Goal: Task Accomplishment & Management: Use online tool/utility

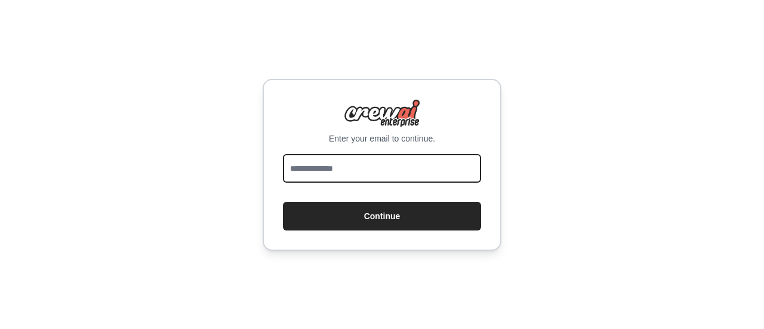
click at [437, 175] on input "email" at bounding box center [382, 168] width 198 height 29
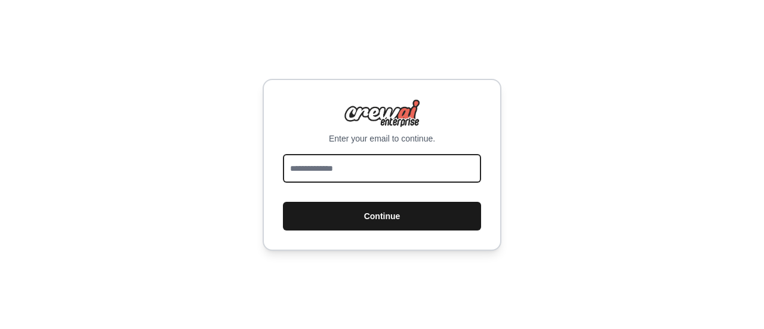
paste input "**********"
type input "**********"
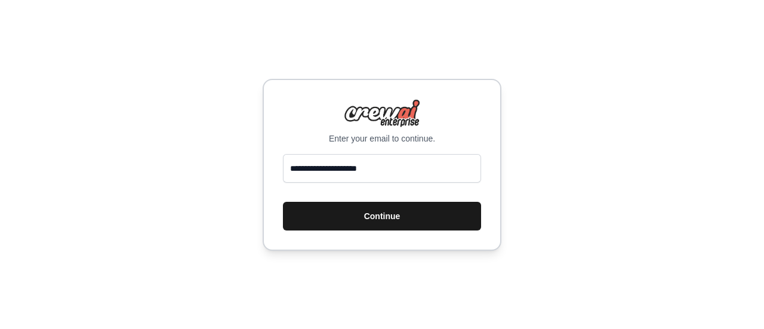
click at [412, 214] on button "Continue" at bounding box center [382, 216] width 198 height 29
click at [393, 218] on button "Continue" at bounding box center [382, 216] width 198 height 29
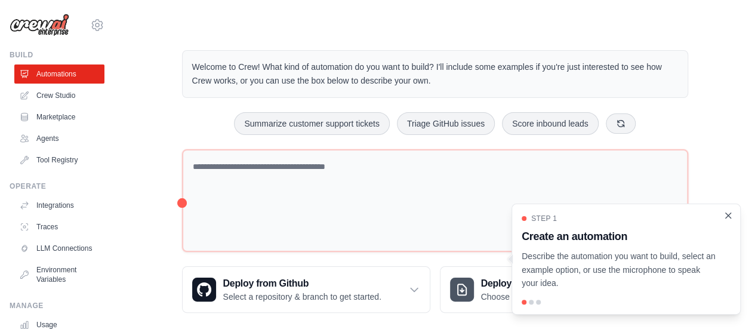
click at [730, 218] on icon "Close walkthrough" at bounding box center [728, 214] width 5 height 5
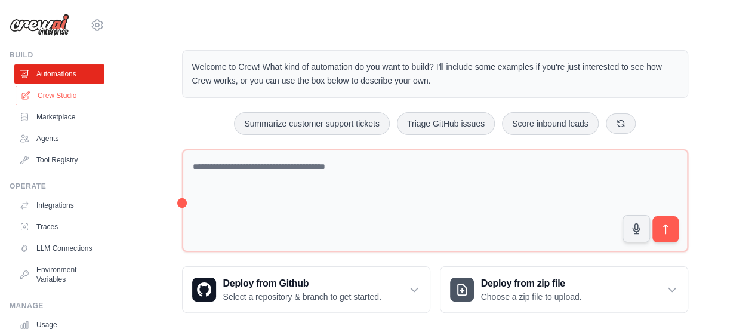
click at [64, 98] on link "Crew Studio" at bounding box center [61, 95] width 90 height 19
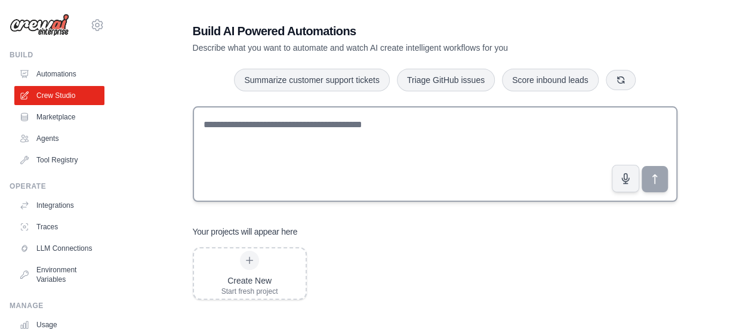
scroll to position [24, 0]
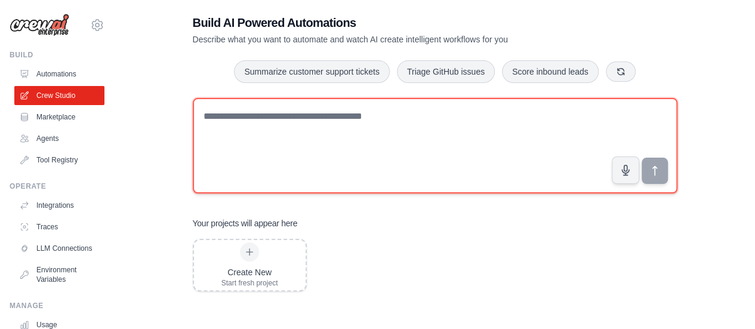
click at [249, 131] on textarea at bounding box center [435, 145] width 485 height 95
click at [290, 114] on textarea at bounding box center [435, 145] width 485 height 95
click at [389, 126] on textarea at bounding box center [435, 145] width 485 height 95
paste textarea "**********"
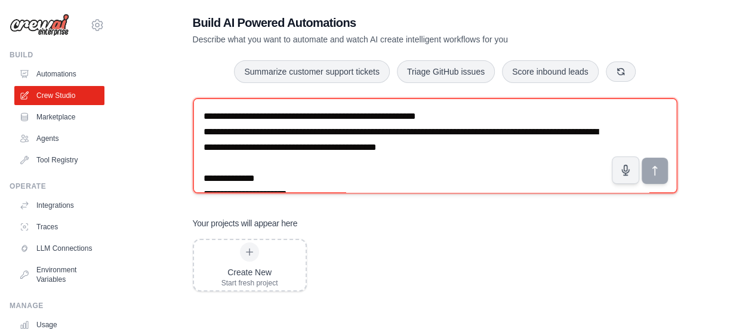
scroll to position [705, 0]
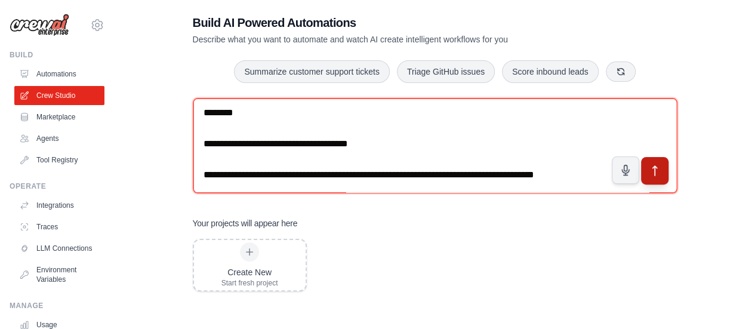
type textarea "**********"
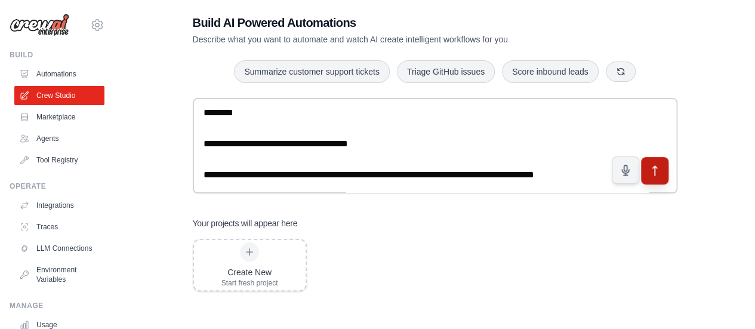
click at [660, 172] on icon "submit" at bounding box center [654, 170] width 13 height 13
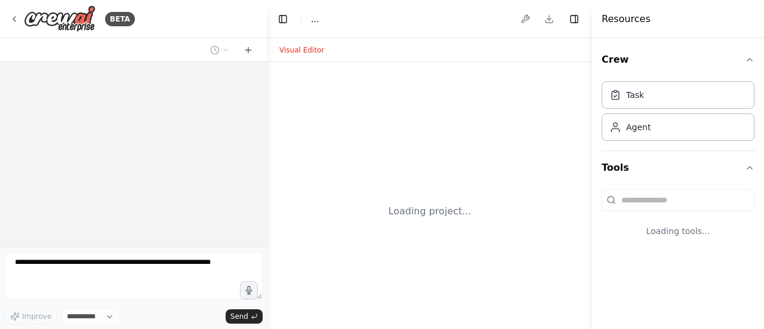
select select "****"
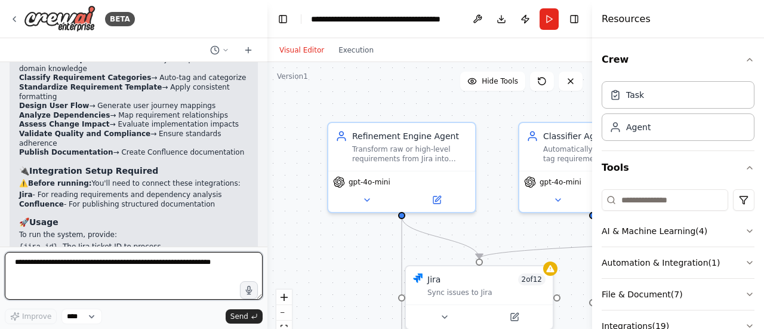
scroll to position [1757, 0]
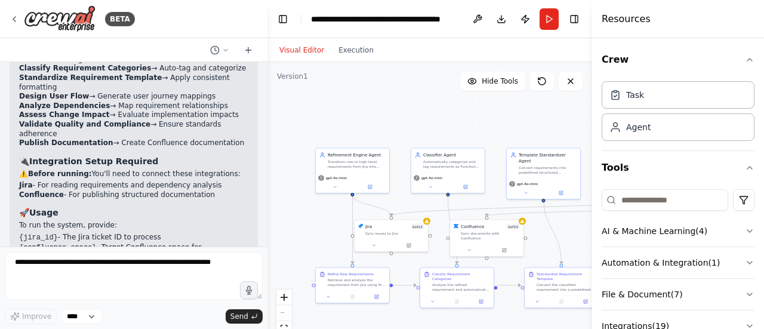
drag, startPoint x: 480, startPoint y: 139, endPoint x: 382, endPoint y: 109, distance: 103.0
click at [382, 109] on div ".deletable-edge-delete-btn { width: 20px; height: 20px; border: 0px solid #ffff…" at bounding box center [429, 211] width 325 height 298
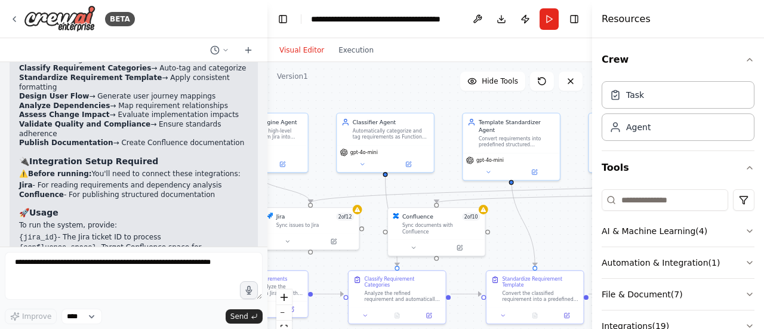
drag, startPoint x: 405, startPoint y: 96, endPoint x: 349, endPoint y: 94, distance: 55.5
click at [349, 94] on div ".deletable-edge-delete-btn { width: 20px; height: 20px; border: 0px solid #ffff…" at bounding box center [429, 211] width 325 height 298
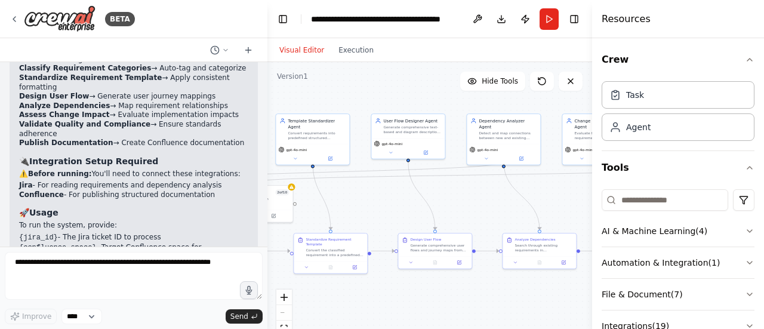
drag, startPoint x: 563, startPoint y: 226, endPoint x: 382, endPoint y: 201, distance: 183.0
click at [382, 201] on div ".deletable-edge-delete-btn { width: 20px; height: 20px; border: 0px solid #ffff…" at bounding box center [429, 211] width 325 height 298
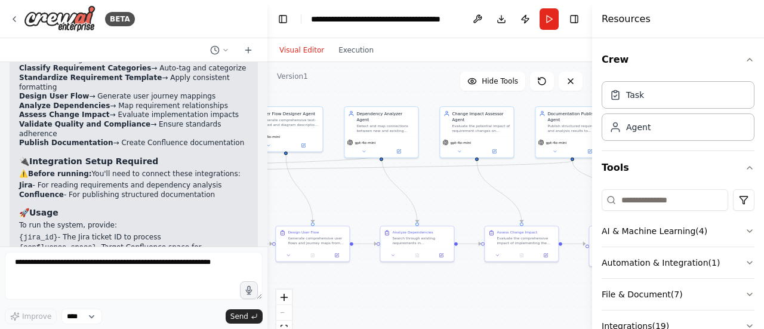
drag, startPoint x: 485, startPoint y: 214, endPoint x: 362, endPoint y: 207, distance: 122.5
click at [362, 207] on div ".deletable-edge-delete-btn { width: 20px; height: 20px; border: 0px solid #ffff…" at bounding box center [429, 211] width 325 height 298
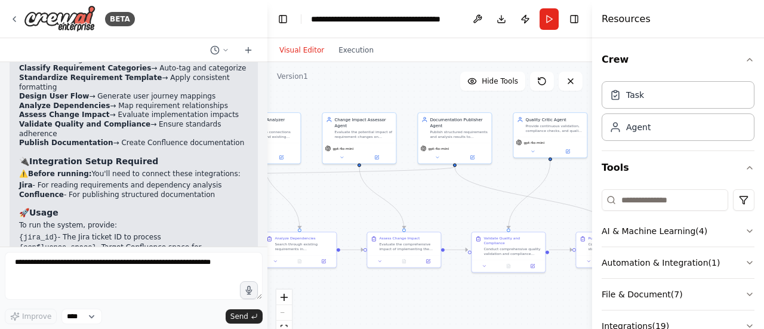
drag, startPoint x: 467, startPoint y: 206, endPoint x: 349, endPoint y: 212, distance: 117.7
click at [349, 212] on div ".deletable-edge-delete-btn { width: 20px; height: 20px; border: 0px solid #ffff…" at bounding box center [429, 211] width 325 height 298
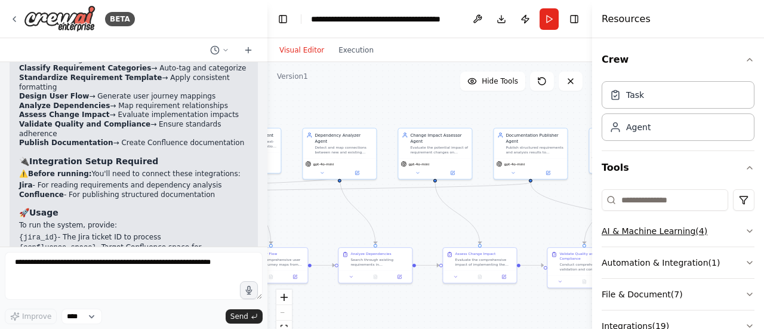
drag, startPoint x: 548, startPoint y: 216, endPoint x: 624, endPoint y: 232, distance: 77.3
click at [624, 232] on div "BETA Requirements Structuring & Detailing Agent (Top Section) Purpose: To take …" at bounding box center [382, 164] width 764 height 329
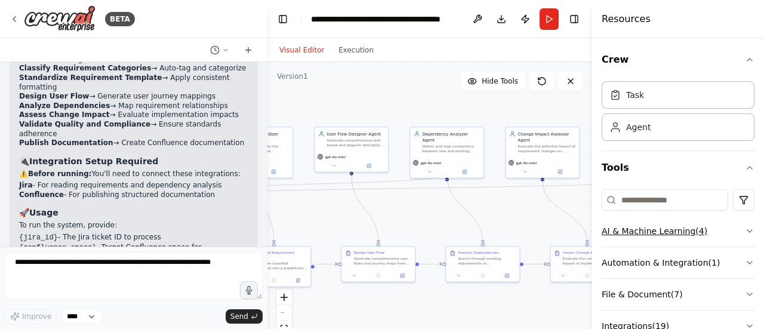
drag, startPoint x: 517, startPoint y: 219, endPoint x: 638, endPoint y: 218, distance: 121.7
click at [640, 218] on div "BETA Requirements Structuring & Detailing Agent (Top Section) Purpose: To take …" at bounding box center [382, 164] width 764 height 329
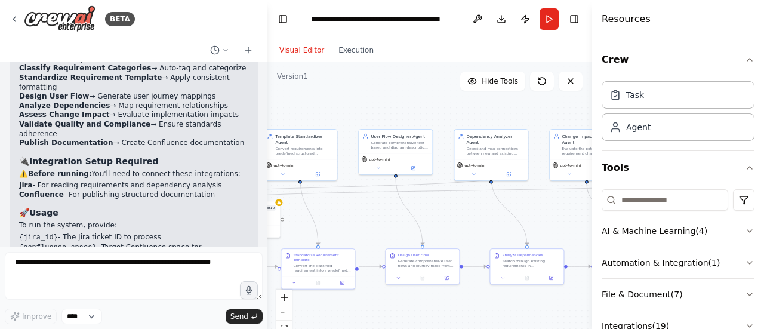
drag, startPoint x: 455, startPoint y: 225, endPoint x: 638, endPoint y: 230, distance: 183.3
click at [640, 230] on div "BETA Requirements Structuring & Detailing Agent (Top Section) Purpose: To take …" at bounding box center [382, 164] width 764 height 329
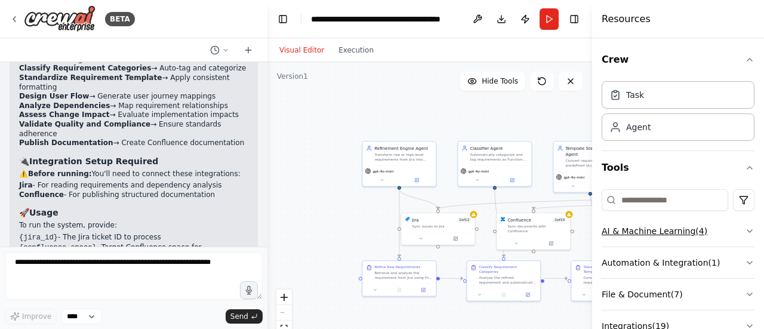
drag, startPoint x: 459, startPoint y: 219, endPoint x: 623, endPoint y: 231, distance: 163.9
click at [623, 231] on div "BETA Requirements Structuring & Detailing Agent (Top Section) Purpose: To take …" at bounding box center [382, 164] width 764 height 329
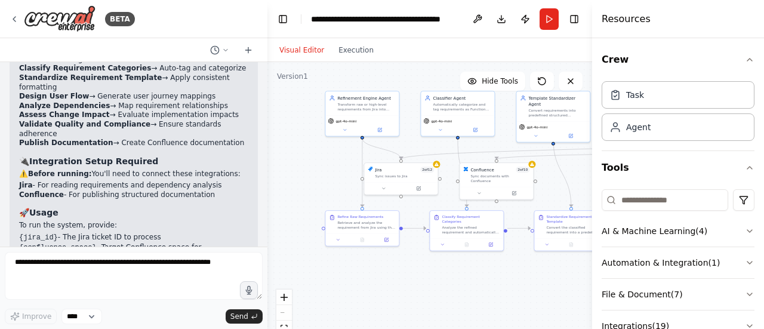
drag, startPoint x: 369, startPoint y: 221, endPoint x: 303, endPoint y: 168, distance: 84.9
click at [303, 168] on div ".deletable-edge-delete-btn { width: 20px; height: 20px; border: 0px solid #ffff…" at bounding box center [429, 211] width 325 height 298
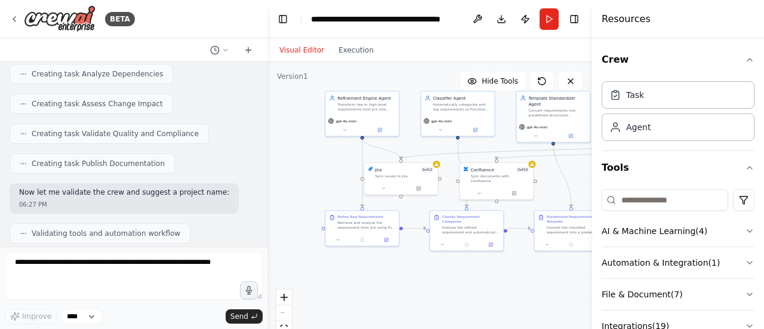
scroll to position [981, 0]
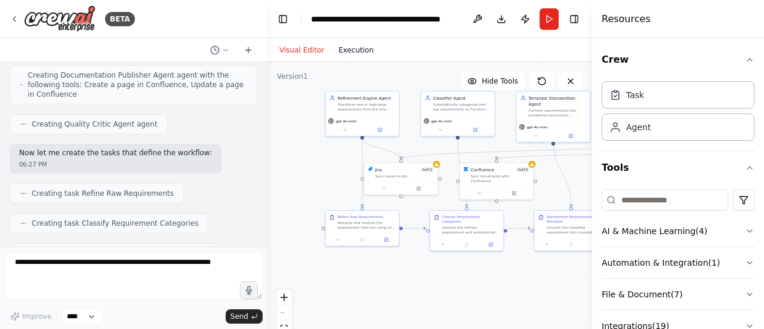
click at [357, 54] on button "Execution" at bounding box center [356, 50] width 50 height 14
click at [294, 53] on button "Visual Editor" at bounding box center [301, 50] width 59 height 14
click at [348, 53] on button "Execution" at bounding box center [356, 50] width 50 height 14
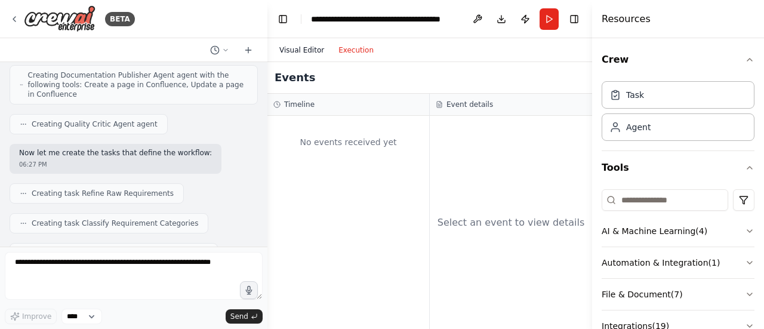
click at [303, 53] on button "Visual Editor" at bounding box center [301, 50] width 59 height 14
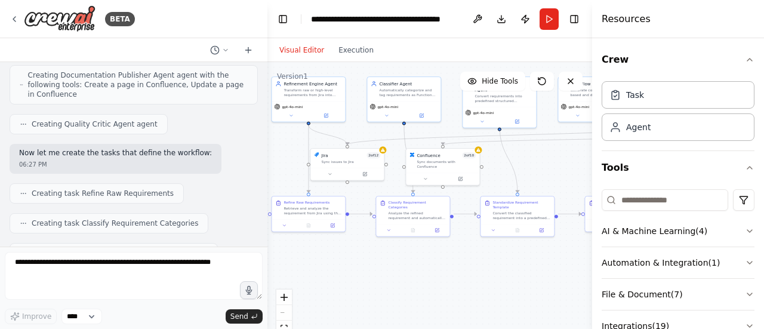
drag, startPoint x: 458, startPoint y: 289, endPoint x: 405, endPoint y: 274, distance: 55.6
click at [405, 274] on div ".deletable-edge-delete-btn { width: 20px; height: 20px; border: 0px solid #ffff…" at bounding box center [429, 211] width 325 height 298
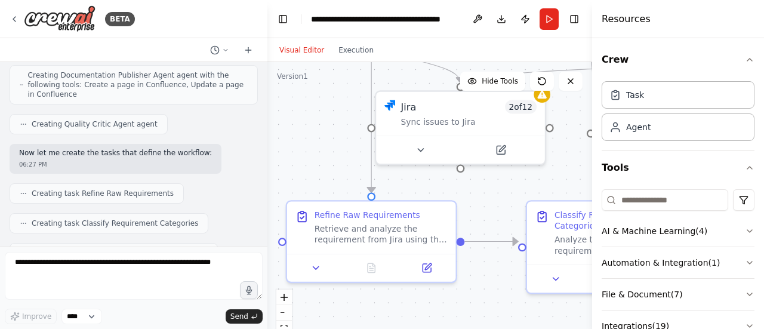
drag, startPoint x: 375, startPoint y: 214, endPoint x: 552, endPoint y: 322, distance: 207.2
click at [552, 322] on div ".deletable-edge-delete-btn { width: 20px; height: 20px; border: 0px solid #ffff…" at bounding box center [429, 211] width 325 height 298
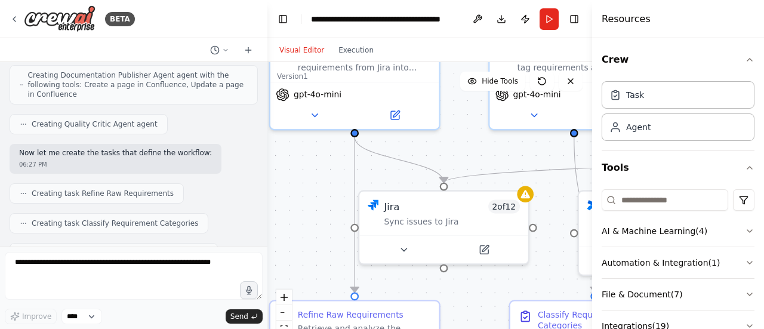
drag, startPoint x: 349, startPoint y: 153, endPoint x: 305, endPoint y: 239, distance: 95.8
click at [305, 239] on div ".deletable-edge-delete-btn { width: 20px; height: 20px; border: 0px solid #ffff…" at bounding box center [429, 211] width 325 height 298
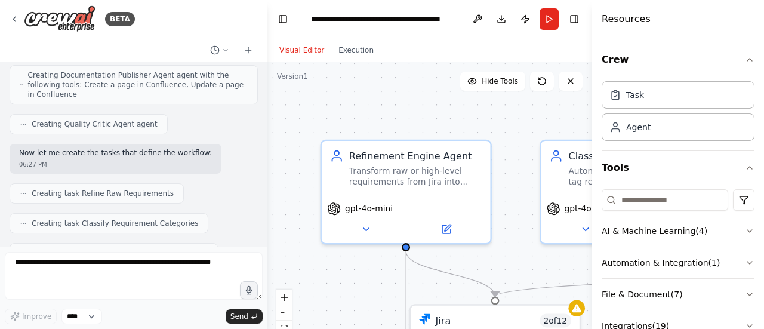
drag, startPoint x: 309, startPoint y: 188, endPoint x: 360, endPoint y: 302, distance: 125.0
click at [360, 302] on div ".deletable-edge-delete-btn { width: 20px; height: 20px; border: 0px solid #ffff…" at bounding box center [429, 211] width 325 height 298
click at [365, 214] on div "gpt-4o-mini" at bounding box center [406, 216] width 169 height 47
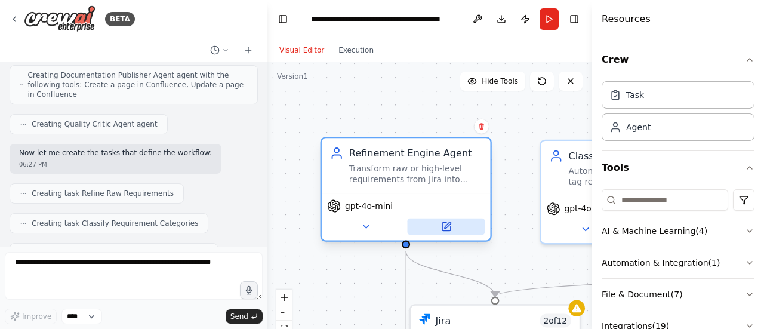
click at [443, 224] on icon at bounding box center [446, 227] width 8 height 8
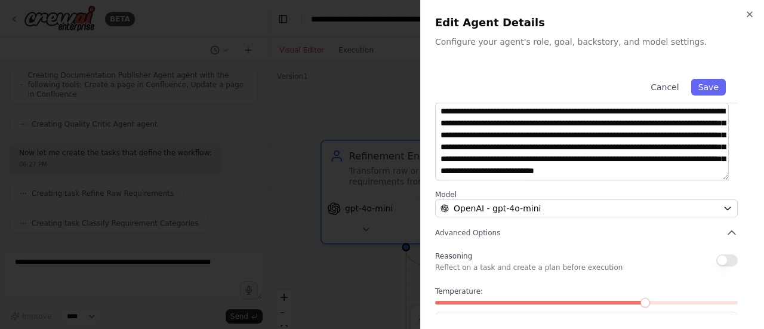
scroll to position [179, 0]
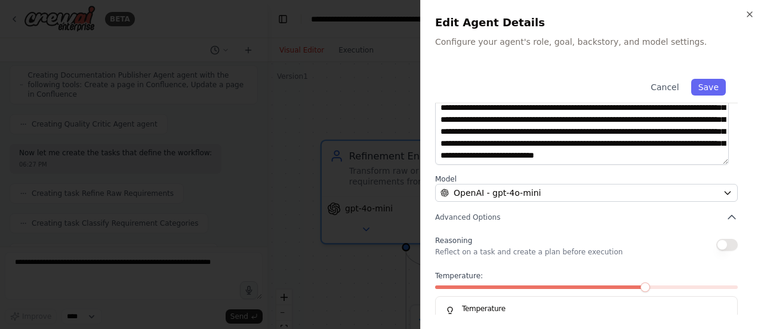
click at [351, 104] on div at bounding box center [382, 164] width 764 height 329
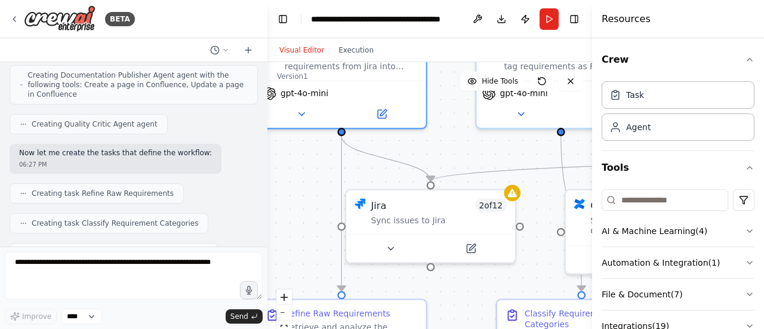
drag, startPoint x: 519, startPoint y: 257, endPoint x: 455, endPoint y: 141, distance: 132.0
click at [455, 141] on div ".deletable-edge-delete-btn { width: 20px; height: 20px; border: 0px solid #ffff…" at bounding box center [429, 211] width 325 height 298
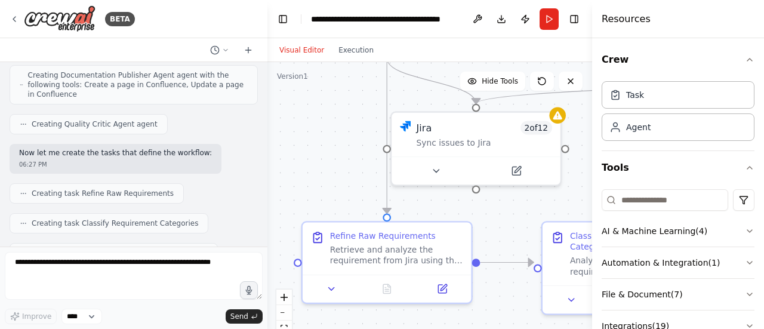
drag, startPoint x: 504, startPoint y: 265, endPoint x: 524, endPoint y: 208, distance: 60.0
click at [524, 208] on div ".deletable-edge-delete-btn { width: 20px; height: 20px; border: 0px solid #ffff…" at bounding box center [429, 211] width 325 height 298
click at [444, 286] on icon at bounding box center [442, 286] width 8 height 8
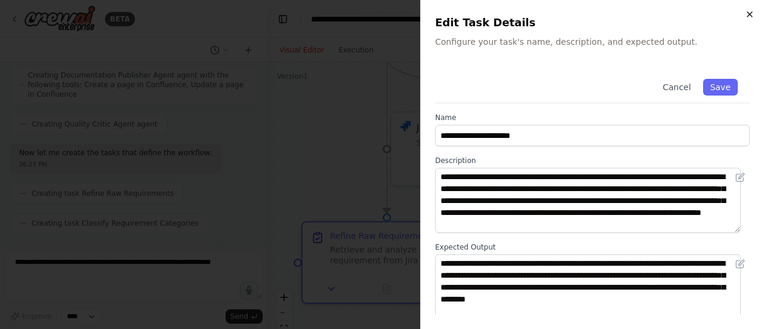
click at [750, 13] on icon "button" at bounding box center [750, 15] width 10 height 10
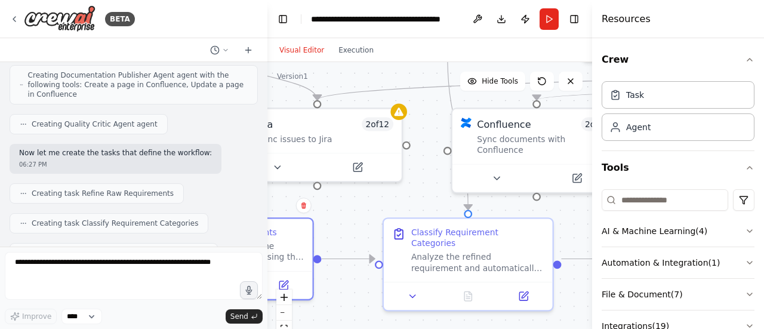
drag, startPoint x: 505, startPoint y: 213, endPoint x: 346, endPoint y: 209, distance: 158.8
click at [346, 209] on div ".deletable-edge-delete-btn { width: 20px; height: 20px; border: 0px solid #ffff…" at bounding box center [429, 211] width 325 height 298
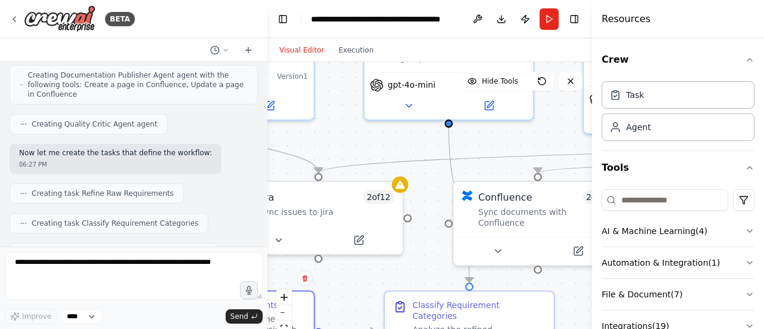
drag, startPoint x: 496, startPoint y: 207, endPoint x: 498, endPoint y: 280, distance: 72.8
click at [498, 280] on div ".deletable-edge-delete-btn { width: 20px; height: 20px; border: 0px solid #ffff…" at bounding box center [429, 211] width 325 height 298
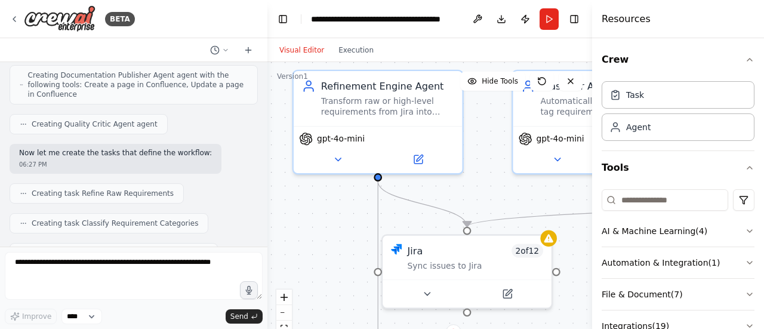
drag, startPoint x: 323, startPoint y: 144, endPoint x: 471, endPoint y: 198, distance: 158.0
click at [471, 198] on div ".deletable-edge-delete-btn { width: 20px; height: 20px; border: 0px solid #ffff…" at bounding box center [429, 211] width 325 height 298
click at [422, 203] on icon "Edge from 8250bd17-c89b-4caa-9ef2-aa02deb5fee2 to a4e6814a-f29d-4110-be33-eab22…" at bounding box center [422, 203] width 89 height 45
click at [422, 203] on icon at bounding box center [422, 204] width 5 height 5
click at [450, 191] on div ".deletable-edge-delete-btn { width: 20px; height: 20px; border: 0px solid #ffff…" at bounding box center [429, 211] width 325 height 298
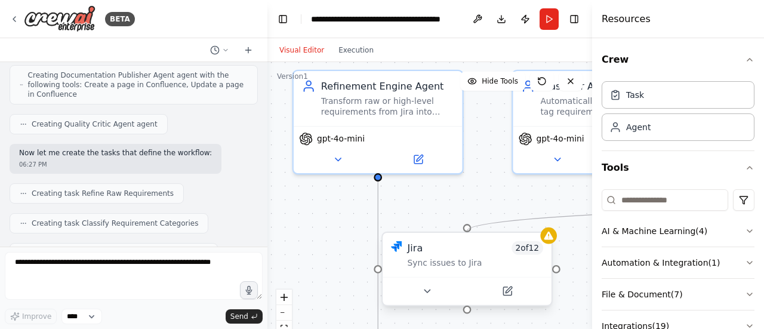
click at [467, 226] on div ".deletable-edge-delete-btn { width: 20px; height: 20px; border: 0px solid #ffff…" at bounding box center [410, 172] width 373 height 342
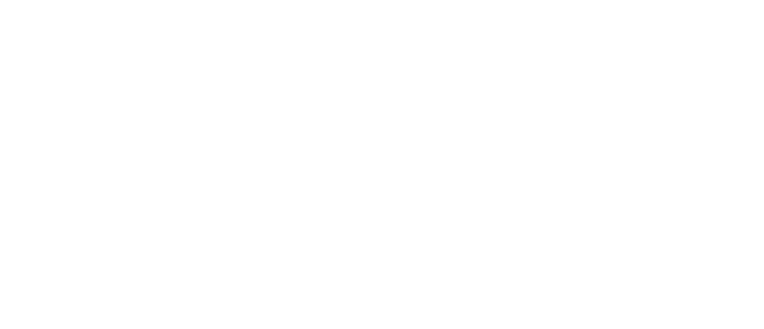
click at [457, 0] on html at bounding box center [382, 0] width 764 height 0
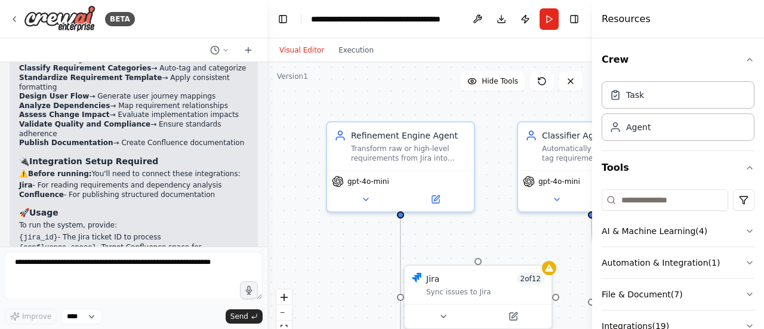
scroll to position [1757, 0]
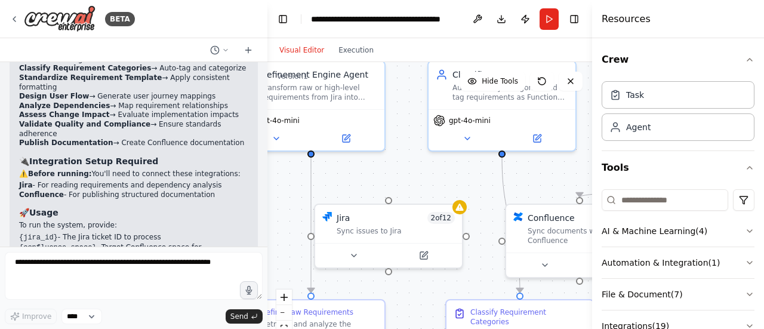
drag, startPoint x: 504, startPoint y: 242, endPoint x: 413, endPoint y: 181, distance: 109.6
click at [413, 181] on div ".deletable-edge-delete-btn { width: 20px; height: 20px; border: 0px solid #ffff…" at bounding box center [429, 211] width 325 height 298
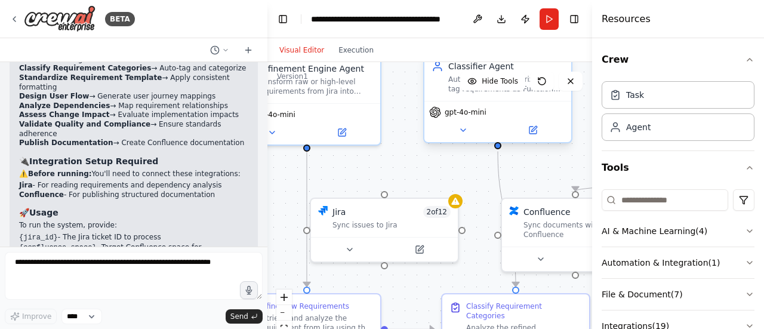
drag, startPoint x: 501, startPoint y: 155, endPoint x: 496, endPoint y: 149, distance: 7.3
click at [496, 149] on div ".deletable-edge-delete-btn { width: 20px; height: 20px; border: 0px solid #ffff…" at bounding box center [429, 211] width 325 height 298
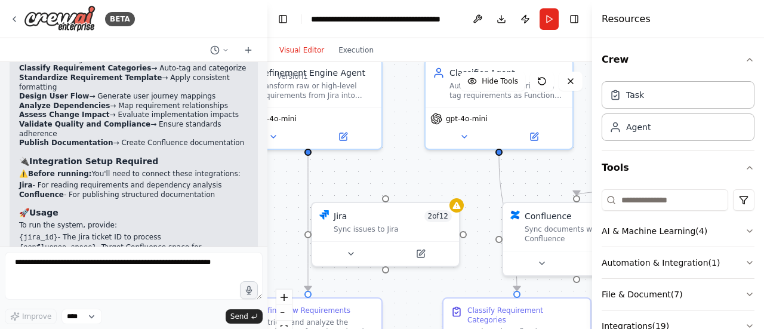
click at [492, 154] on div ".deletable-edge-delete-btn { width: 20px; height: 20px; border: 0px solid #ffff…" at bounding box center [429, 211] width 325 height 298
drag, startPoint x: 387, startPoint y: 193, endPoint x: 498, endPoint y: 155, distance: 117.6
click at [498, 155] on div ".deletable-edge-delete-btn { width: 20px; height: 20px; border: 0px solid #ffff…" at bounding box center [429, 211] width 325 height 298
drag, startPoint x: 382, startPoint y: 198, endPoint x: 309, endPoint y: 155, distance: 85.0
click at [309, 155] on div ".deletable-edge-delete-btn { width: 20px; height: 20px; border: 0px solid #ffff…" at bounding box center [429, 211] width 325 height 298
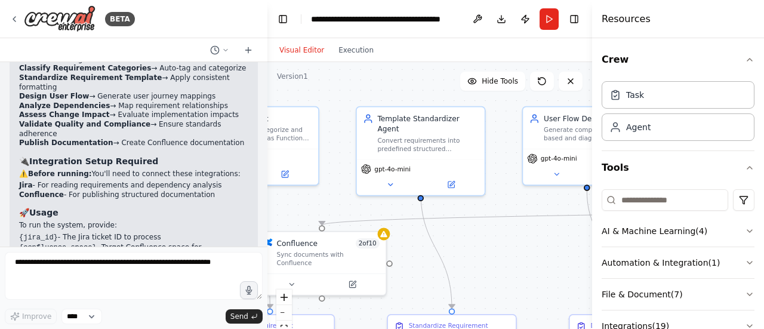
drag, startPoint x: 518, startPoint y: 173, endPoint x: 283, endPoint y: 206, distance: 236.8
click at [283, 206] on div ".deletable-edge-delete-btn { width: 20px; height: 20px; border: 0px solid #ffff…" at bounding box center [429, 211] width 325 height 298
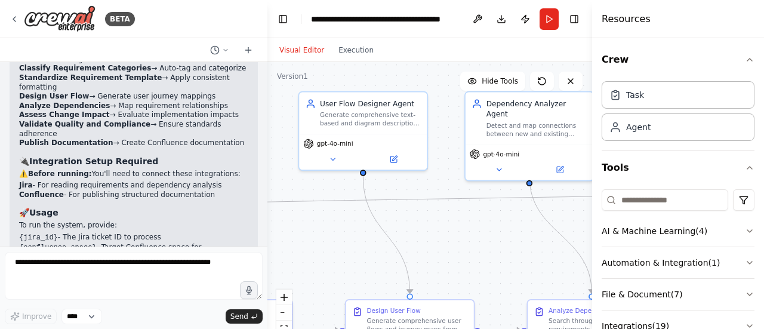
drag, startPoint x: 523, startPoint y: 245, endPoint x: 360, endPoint y: 228, distance: 163.7
click at [298, 230] on div ".deletable-edge-delete-btn { width: 20px; height: 20px; border: 0px solid #ffff…" at bounding box center [429, 211] width 325 height 298
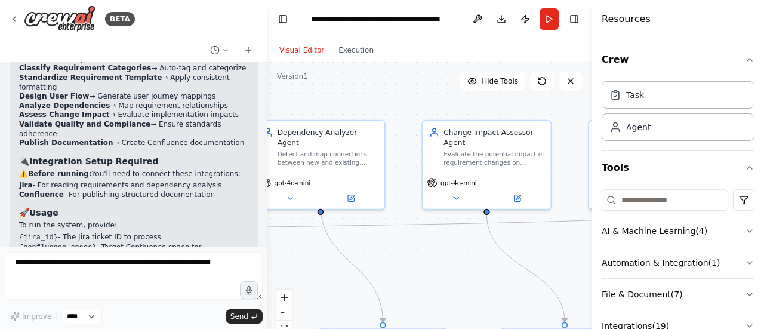
drag, startPoint x: 495, startPoint y: 238, endPoint x: 287, endPoint y: 267, distance: 210.2
click at [287, 267] on div ".deletable-edge-delete-btn { width: 20px; height: 20px; border: 0px solid #ffff…" at bounding box center [429, 211] width 325 height 298
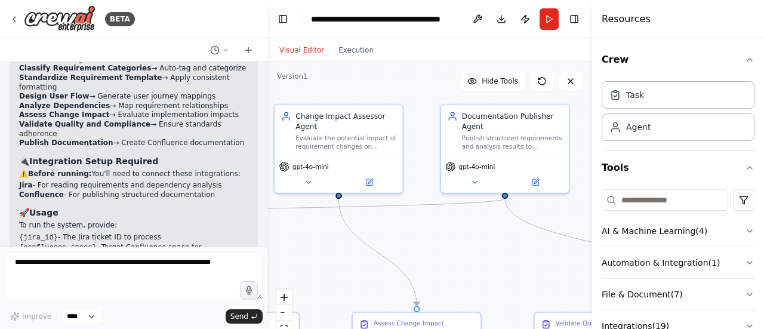
drag, startPoint x: 427, startPoint y: 251, endPoint x: 279, endPoint y: 234, distance: 148.9
click at [279, 234] on div ".deletable-edge-delete-btn { width: 20px; height: 20px; border: 0px solid #ffff…" at bounding box center [429, 211] width 325 height 298
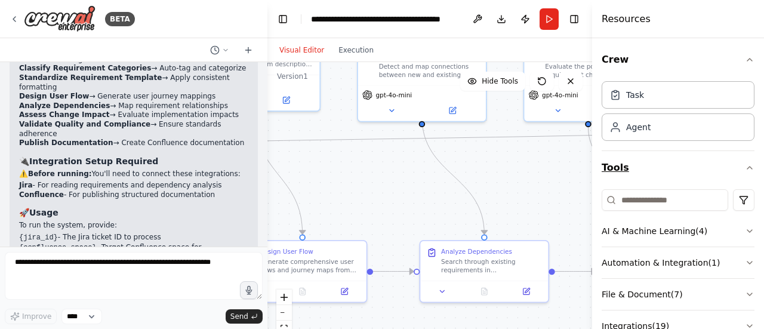
drag, startPoint x: 403, startPoint y: 234, endPoint x: 650, endPoint y: 167, distance: 255.9
click at [653, 162] on div "BETA Requirements Structuring & Detailing Agent (Top Section) Purpose: To take …" at bounding box center [382, 164] width 764 height 329
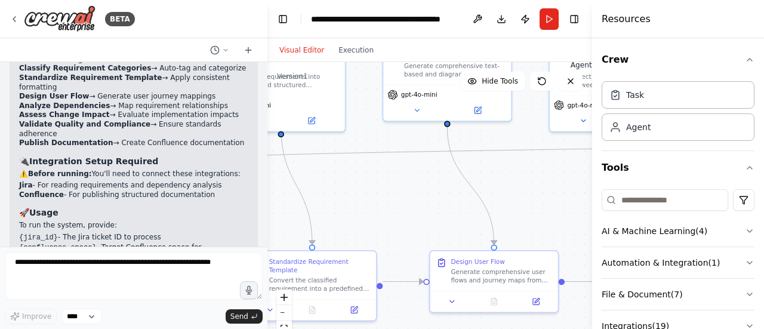
drag, startPoint x: 399, startPoint y: 201, endPoint x: 590, endPoint y: 212, distance: 191.2
click at [590, 212] on div "BETA Requirements Structuring & Detailing Agent (Top Section) Purpose: To take …" at bounding box center [382, 164] width 764 height 329
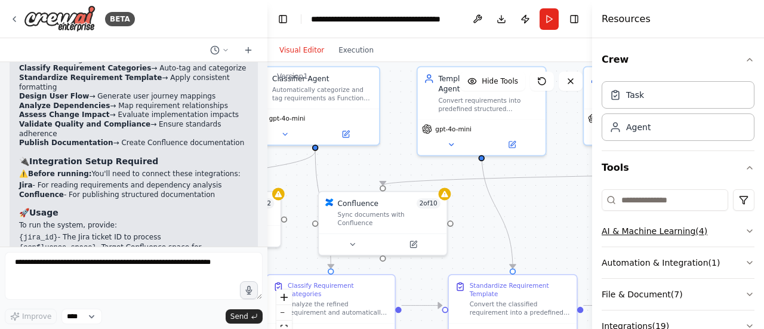
drag, startPoint x: 419, startPoint y: 196, endPoint x: 634, endPoint y: 221, distance: 216.9
click at [634, 221] on div "BETA Requirements Structuring & Detailing Agent (Top Section) Purpose: To take …" at bounding box center [382, 164] width 764 height 329
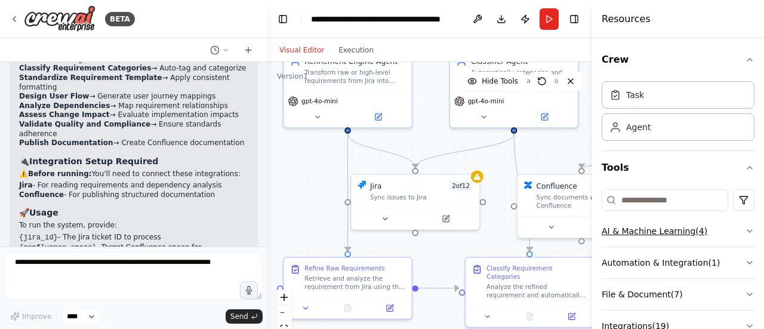
drag, startPoint x: 480, startPoint y: 248, endPoint x: 664, endPoint y: 230, distance: 184.7
click at [664, 230] on div "BETA Requirements Structuring & Detailing Agent (Top Section) Purpose: To take …" at bounding box center [382, 164] width 764 height 329
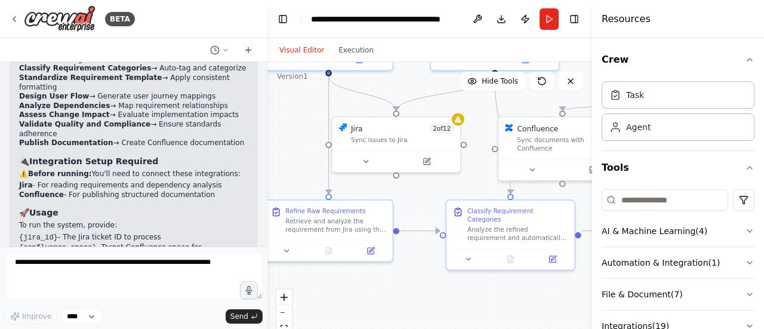
drag, startPoint x: 309, startPoint y: 170, endPoint x: 285, endPoint y: 113, distance: 62.1
click at [285, 113] on div ".deletable-edge-delete-btn { width: 20px; height: 20px; border: 0px solid #ffff…" at bounding box center [429, 211] width 325 height 298
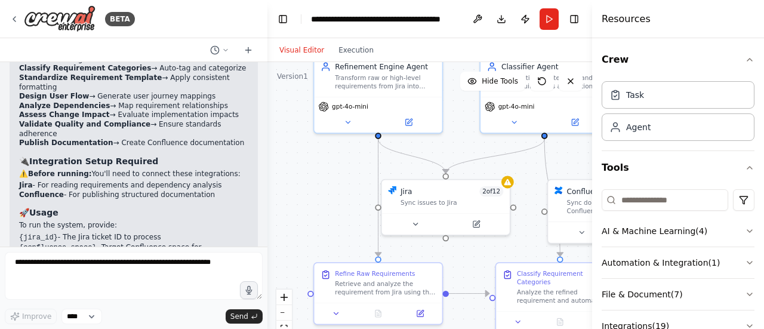
drag, startPoint x: 486, startPoint y: 294, endPoint x: 541, endPoint y: 357, distance: 82.9
click at [541, 328] on html "BETA Requirements Structuring & Detailing Agent (Top Section) Purpose: To take …" at bounding box center [382, 164] width 764 height 329
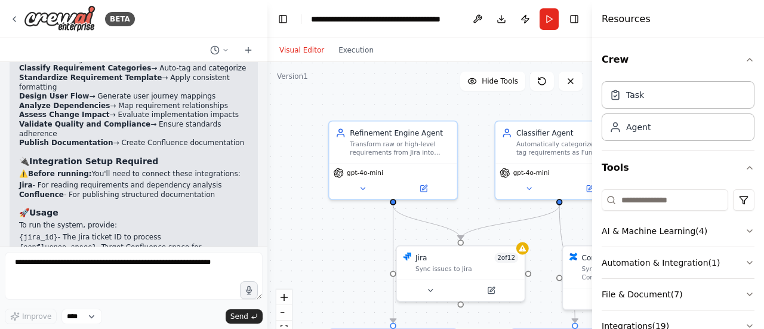
drag, startPoint x: 338, startPoint y: 183, endPoint x: 353, endPoint y: 249, distance: 67.9
click at [353, 249] on div ".deletable-edge-delete-btn { width: 20px; height: 20px; border: 0px solid #ffff…" at bounding box center [429, 211] width 325 height 298
click at [348, 54] on button "Execution" at bounding box center [356, 50] width 50 height 14
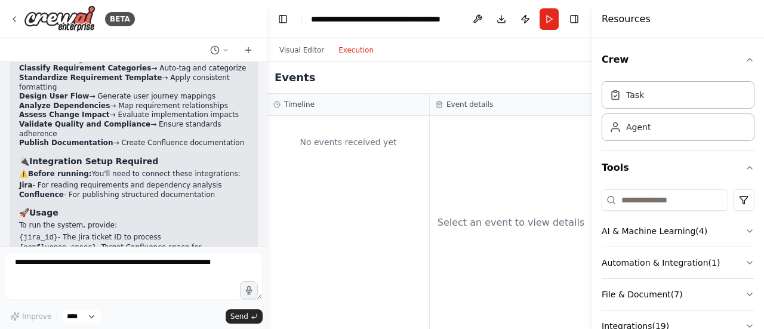
click at [340, 144] on div "No events received yet" at bounding box center [348, 142] width 150 height 41
click at [355, 134] on div "No events received yet" at bounding box center [348, 142] width 150 height 41
click at [300, 106] on h3 "Timeline" at bounding box center [299, 105] width 30 height 10
click at [465, 104] on h3 "Event details" at bounding box center [469, 105] width 47 height 10
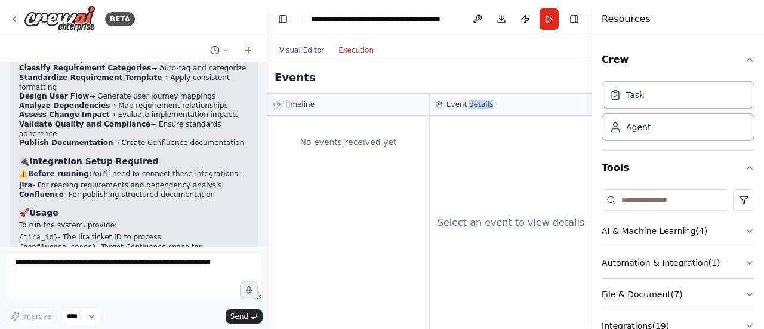
click at [465, 104] on h3 "Event details" at bounding box center [469, 105] width 47 height 10
click at [481, 218] on div "Select an event to view details" at bounding box center [510, 222] width 147 height 14
click at [482, 218] on div "Select an event to view details" at bounding box center [510, 222] width 147 height 14
click at [308, 52] on button "Visual Editor" at bounding box center [301, 50] width 59 height 14
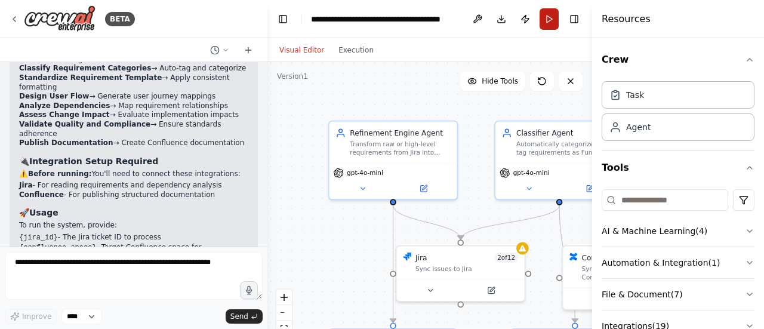
click at [548, 20] on button "Run" at bounding box center [548, 18] width 19 height 21
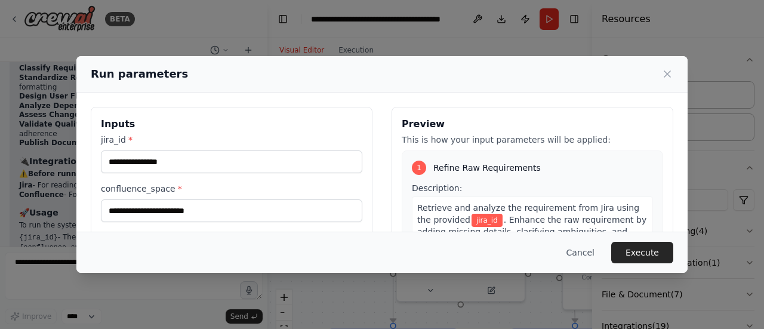
scroll to position [60, 0]
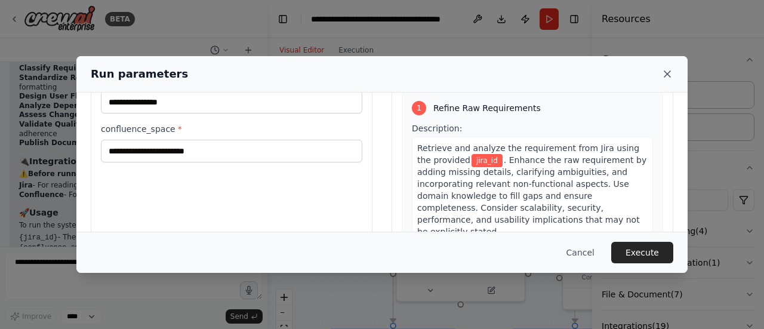
click at [668, 73] on icon at bounding box center [667, 74] width 12 height 12
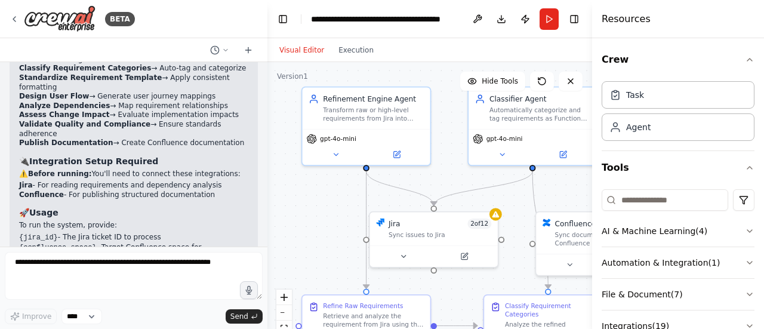
drag, startPoint x: 348, startPoint y: 236, endPoint x: 321, endPoint y: 202, distance: 43.3
click at [321, 202] on div ".deletable-edge-delete-btn { width: 20px; height: 20px; border: 0px solid #ffff…" at bounding box center [429, 211] width 325 height 298
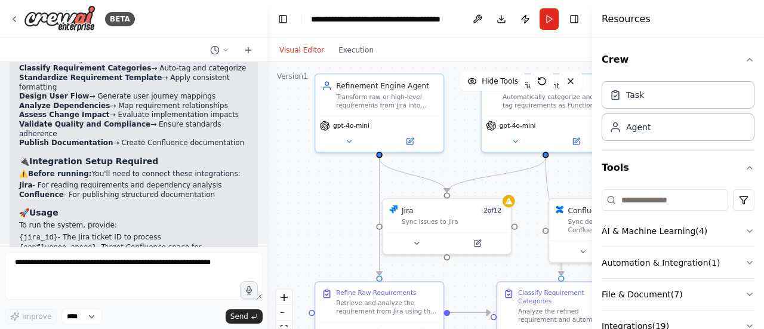
drag, startPoint x: 453, startPoint y: 294, endPoint x: 466, endPoint y: 281, distance: 18.6
click at [466, 281] on div ".deletable-edge-delete-btn { width: 20px; height: 20px; border: 0px solid #ffff…" at bounding box center [429, 211] width 325 height 298
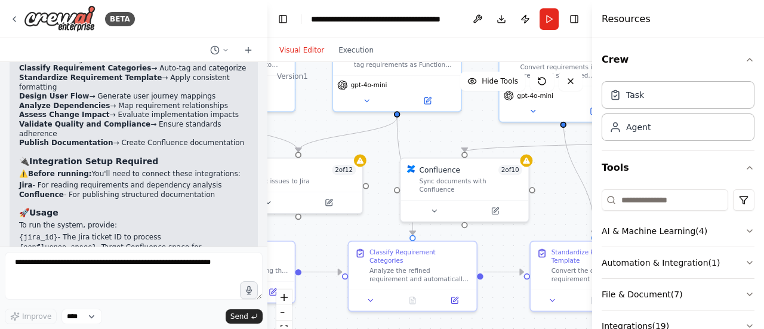
drag, startPoint x: 473, startPoint y: 172, endPoint x: 325, endPoint y: 132, distance: 154.0
click at [325, 132] on div ".deletable-edge-delete-btn { width: 20px; height: 20px; border: 0px solid #ffff…" at bounding box center [429, 211] width 325 height 298
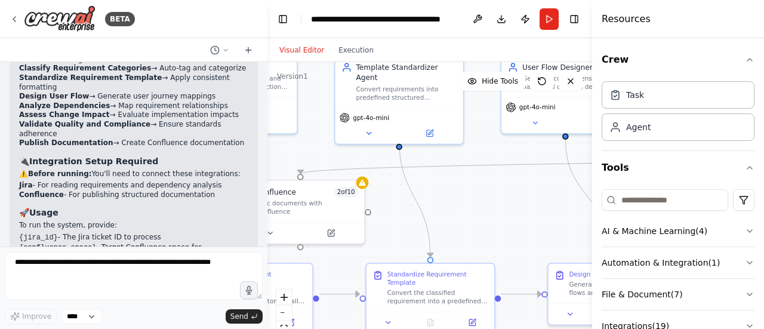
drag, startPoint x: 565, startPoint y: 201, endPoint x: 404, endPoint y: 223, distance: 162.5
click at [404, 223] on div ".deletable-edge-delete-btn { width: 20px; height: 20px; border: 0px solid #ffff…" at bounding box center [429, 211] width 325 height 298
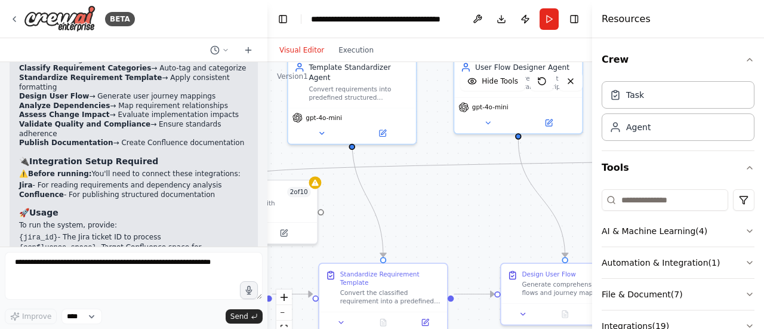
drag, startPoint x: 508, startPoint y: 213, endPoint x: 388, endPoint y: 212, distance: 120.5
click at [385, 213] on div ".deletable-edge-delete-btn { width: 20px; height: 20px; border: 0px solid #ffff…" at bounding box center [429, 211] width 325 height 298
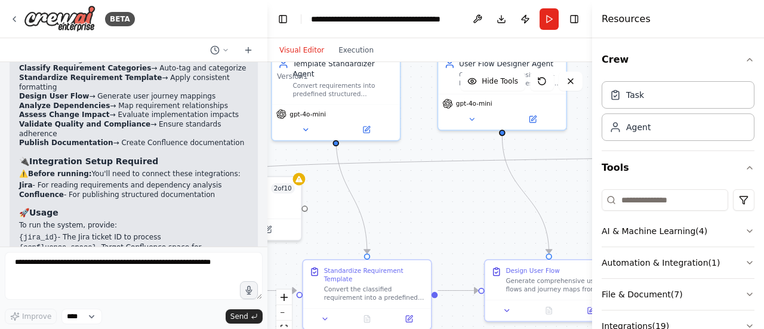
drag, startPoint x: 538, startPoint y: 212, endPoint x: 599, endPoint y: 208, distance: 61.0
click at [599, 208] on div "BETA Requirements Structuring & Detailing Agent (Top Section) Purpose: To take …" at bounding box center [382, 164] width 764 height 329
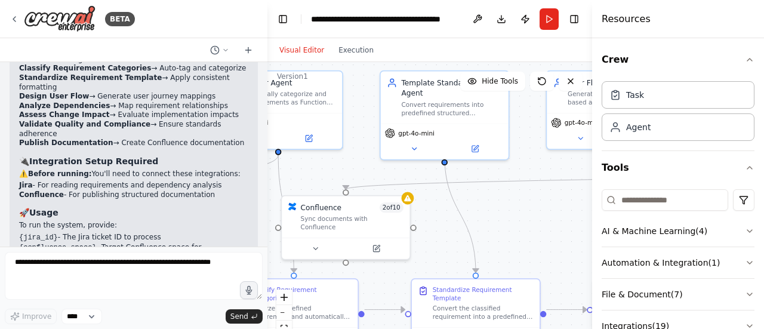
drag, startPoint x: 459, startPoint y: 202, endPoint x: 567, endPoint y: 221, distance: 109.7
click at [567, 221] on div ".deletable-edge-delete-btn { width: 20px; height: 20px; border: 0px solid #ffff…" at bounding box center [429, 211] width 325 height 298
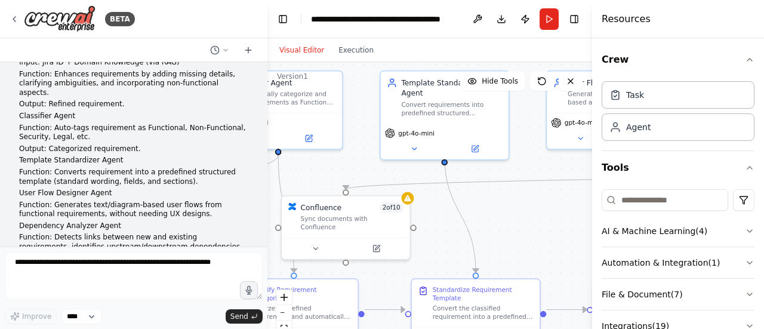
scroll to position [0, 0]
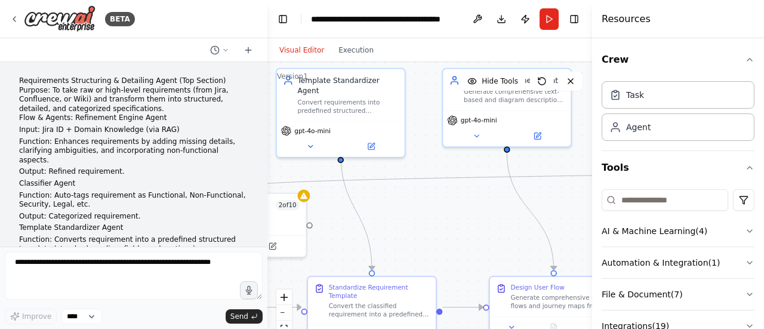
drag, startPoint x: 525, startPoint y: 232, endPoint x: 421, endPoint y: 230, distance: 103.8
click at [421, 230] on div ".deletable-edge-delete-btn { width: 20px; height: 20px; border: 0px solid #ffff…" at bounding box center [429, 211] width 325 height 298
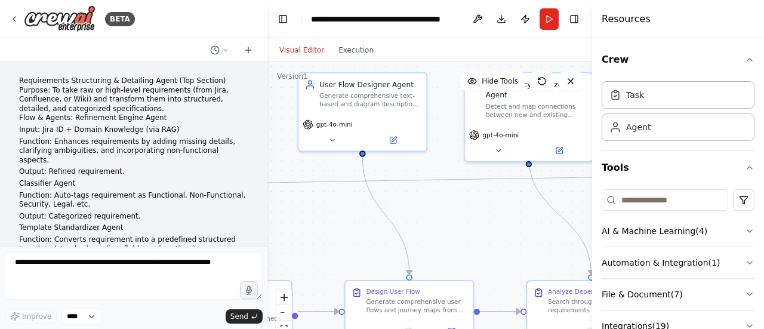
drag, startPoint x: 501, startPoint y: 229, endPoint x: 357, endPoint y: 233, distance: 144.5
click at [357, 233] on div ".deletable-edge-delete-btn { width: 20px; height: 20px; border: 0px solid #ffff…" at bounding box center [429, 211] width 325 height 298
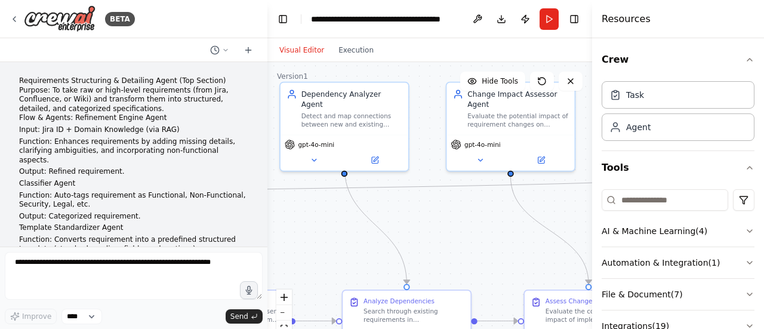
drag, startPoint x: 509, startPoint y: 234, endPoint x: 325, endPoint y: 244, distance: 184.6
click at [325, 244] on div ".deletable-edge-delete-btn { width: 20px; height: 20px; border: 0px solid #ffff…" at bounding box center [429, 211] width 325 height 298
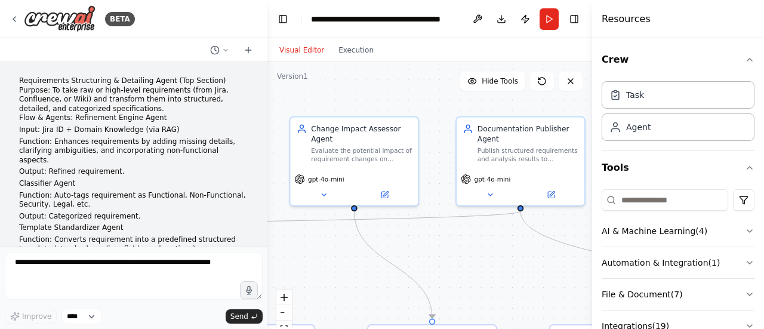
drag, startPoint x: 533, startPoint y: 241, endPoint x: 382, endPoint y: 271, distance: 153.9
click at [382, 271] on div ".deletable-edge-delete-btn { width: 20px; height: 20px; border: 0px solid #ffff…" at bounding box center [429, 211] width 325 height 298
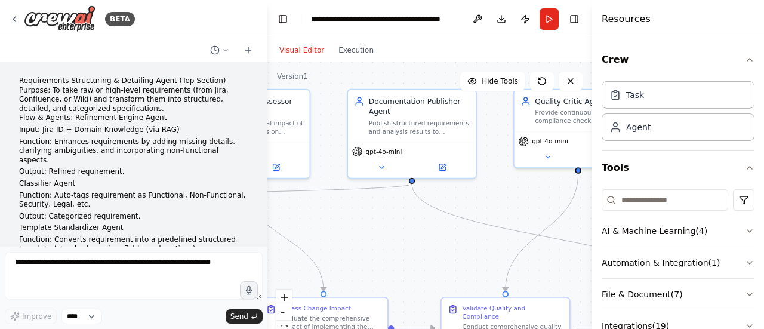
drag, startPoint x: 476, startPoint y: 264, endPoint x: 368, endPoint y: 236, distance: 112.0
click at [368, 236] on div ".deletable-edge-delete-btn { width: 20px; height: 20px; border: 0px solid #ffff…" at bounding box center [429, 211] width 325 height 298
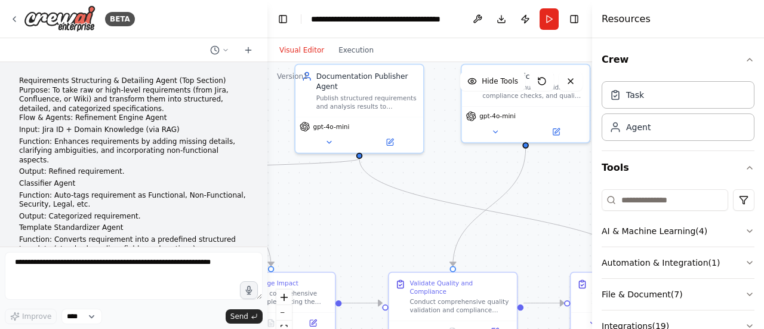
drag, startPoint x: 481, startPoint y: 261, endPoint x: 428, endPoint y: 236, distance: 58.2
click at [428, 236] on div ".deletable-edge-delete-btn { width: 20px; height: 20px; border: 0px solid #ffff…" at bounding box center [429, 211] width 325 height 298
click at [745, 232] on icon "button" at bounding box center [750, 231] width 10 height 10
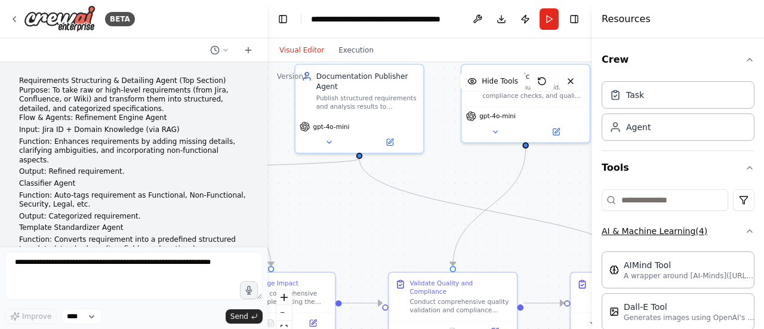
click at [745, 232] on icon "button" at bounding box center [750, 231] width 10 height 10
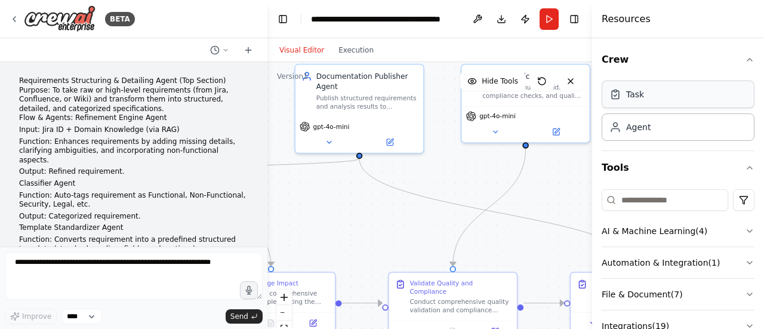
click at [632, 103] on div "Task" at bounding box center [677, 94] width 153 height 27
click at [642, 135] on div "Agent" at bounding box center [677, 126] width 153 height 27
click at [455, 185] on div ".deletable-edge-delete-btn { width: 20px; height: 20px; border: 0px solid #ffff…" at bounding box center [429, 211] width 325 height 298
click at [556, 194] on div "Role of the agent Goal of the agent" at bounding box center [574, 193] width 101 height 21
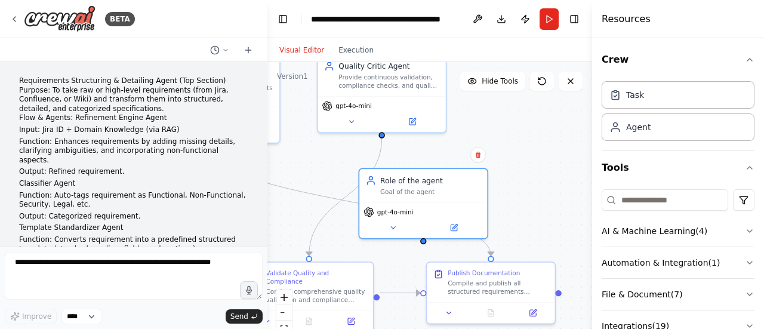
drag, startPoint x: 457, startPoint y: 172, endPoint x: 313, endPoint y: 162, distance: 144.2
click at [313, 162] on div ".deletable-edge-delete-btn { width: 20px; height: 20px; border: 0px solid #ffff…" at bounding box center [429, 211] width 325 height 298
click at [477, 155] on icon at bounding box center [478, 155] width 5 height 7
click at [450, 157] on button "Confirm" at bounding box center [444, 154] width 42 height 14
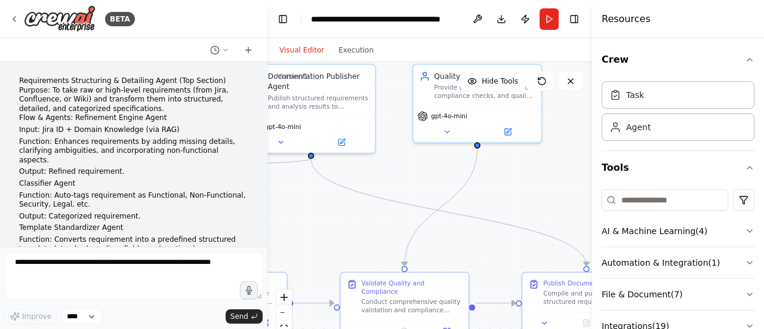
drag, startPoint x: 477, startPoint y: 165, endPoint x: 573, endPoint y: 175, distance: 96.0
click at [573, 175] on div ".deletable-edge-delete-btn { width: 20px; height: 20px; border: 0px solid #ffff…" at bounding box center [429, 211] width 325 height 298
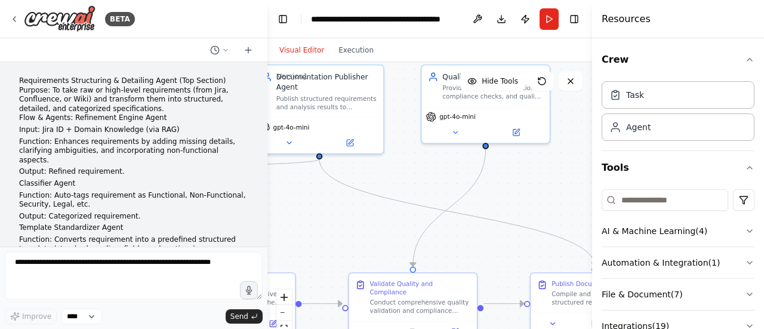
drag, startPoint x: 496, startPoint y: 179, endPoint x: 600, endPoint y: 184, distance: 104.0
click at [605, 184] on div "BETA Requirements Structuring & Detailing Agent (Top Section) Purpose: To take …" at bounding box center [382, 164] width 764 height 329
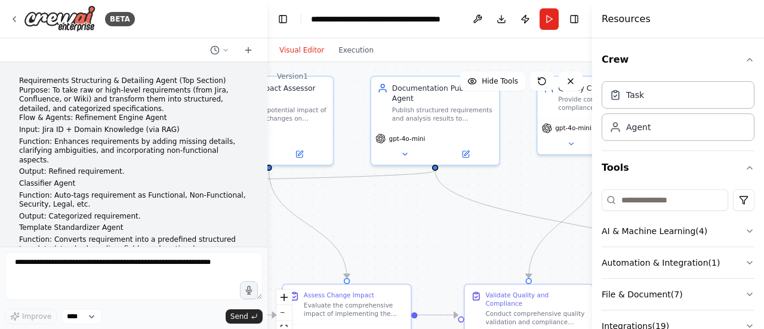
drag, startPoint x: 428, startPoint y: 202, endPoint x: 567, endPoint y: 227, distance: 141.3
click at [567, 227] on div ".deletable-edge-delete-btn { width: 20px; height: 20px; border: 0px solid #ffff…" at bounding box center [429, 211] width 325 height 298
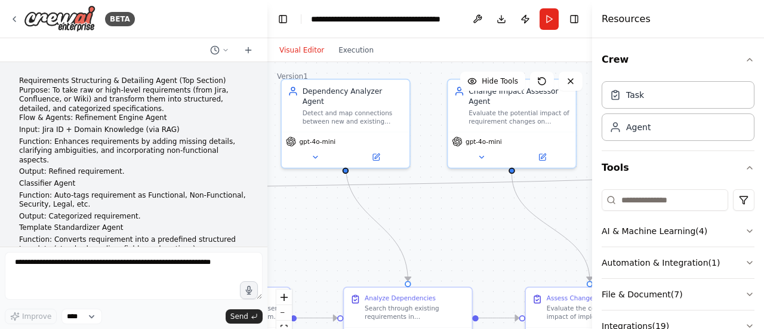
drag, startPoint x: 434, startPoint y: 224, endPoint x: 553, endPoint y: 208, distance: 120.3
click at [553, 208] on div ".deletable-edge-delete-btn { width: 20px; height: 20px; border: 0px solid #ffff…" at bounding box center [429, 211] width 325 height 298
drag, startPoint x: 433, startPoint y: 227, endPoint x: 533, endPoint y: 195, distance: 105.9
click at [533, 195] on div ".deletable-edge-delete-btn { width: 20px; height: 20px; border: 0px solid #ffff…" at bounding box center [429, 211] width 325 height 298
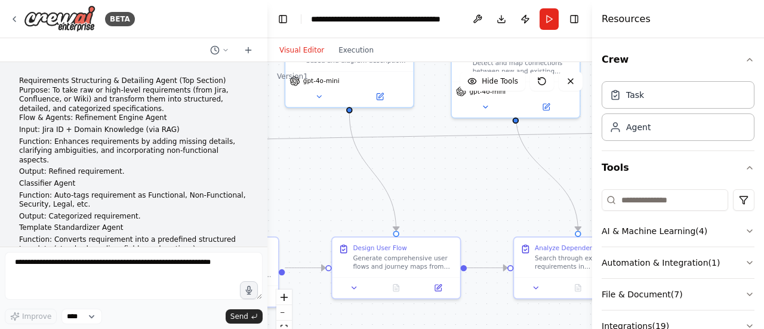
drag, startPoint x: 405, startPoint y: 212, endPoint x: 474, endPoint y: 194, distance: 71.5
click at [474, 194] on div ".deletable-edge-delete-btn { width: 20px; height: 20px; border: 0px solid #ffff…" at bounding box center [429, 211] width 325 height 298
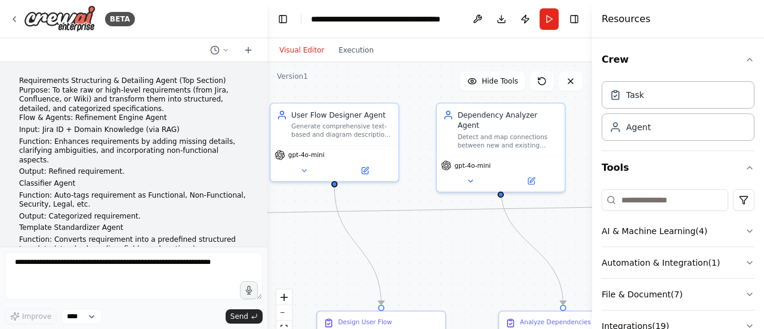
drag, startPoint x: 470, startPoint y: 225, endPoint x: 476, endPoint y: 268, distance: 43.4
click at [476, 268] on div ".deletable-edge-delete-btn { width: 20px; height: 20px; border: 0px solid #ffff…" at bounding box center [429, 211] width 325 height 298
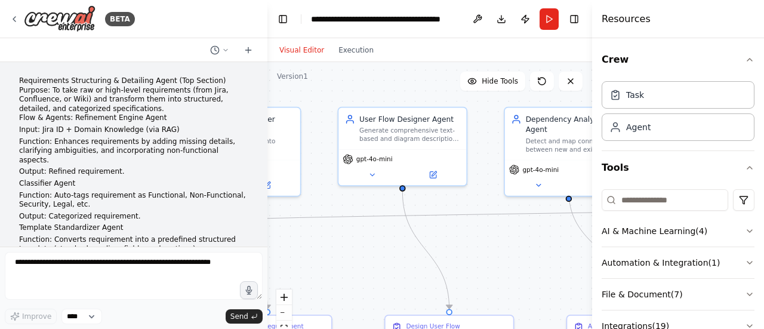
drag, startPoint x: 406, startPoint y: 236, endPoint x: 474, endPoint y: 240, distance: 68.1
click at [474, 240] on div ".deletable-edge-delete-btn { width: 20px; height: 20px; border: 0px solid #ffff…" at bounding box center [429, 211] width 325 height 298
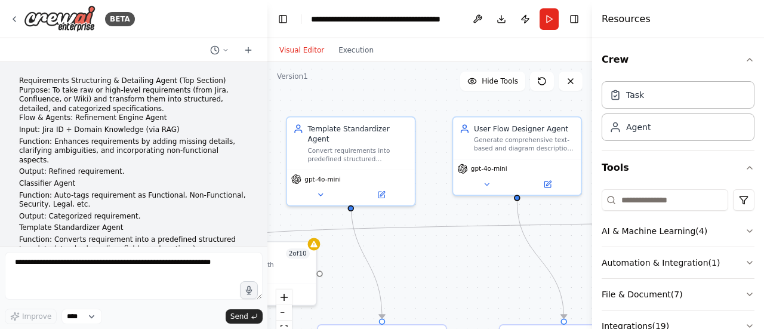
drag, startPoint x: 389, startPoint y: 236, endPoint x: 504, endPoint y: 245, distance: 115.0
click at [504, 245] on div ".deletable-edge-delete-btn { width: 20px; height: 20px; border: 0px solid #ffff…" at bounding box center [429, 211] width 325 height 298
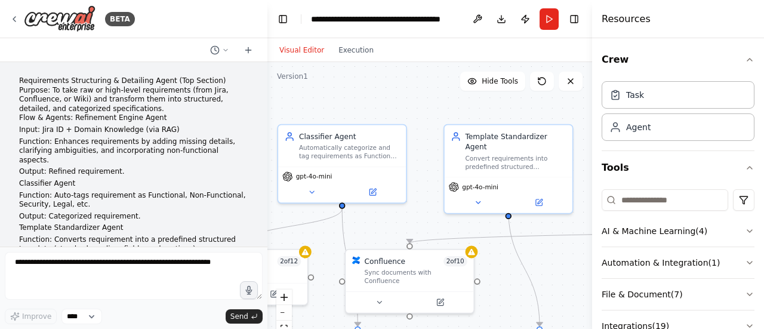
drag, startPoint x: 383, startPoint y: 236, endPoint x: 547, endPoint y: 244, distance: 163.7
click at [547, 244] on div ".deletable-edge-delete-btn { width: 20px; height: 20px; border: 0px solid #ffff…" at bounding box center [429, 211] width 325 height 298
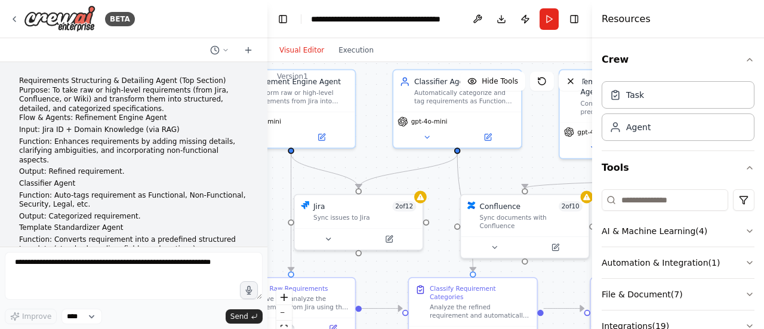
drag, startPoint x: 383, startPoint y: 226, endPoint x: 492, endPoint y: 171, distance: 122.2
click at [492, 171] on div ".deletable-edge-delete-btn { width: 20px; height: 20px; border: 0px solid #ffff…" at bounding box center [429, 211] width 325 height 298
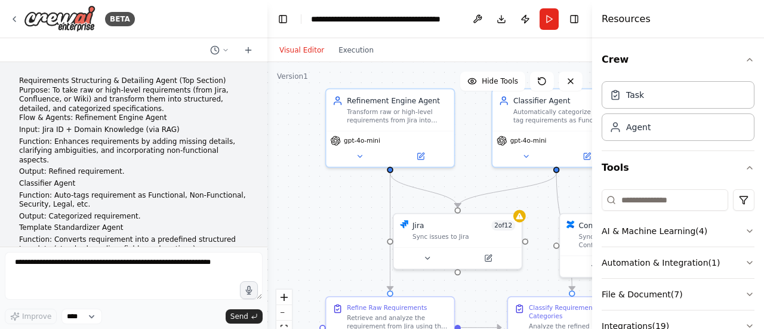
drag, startPoint x: 354, startPoint y: 162, endPoint x: 453, endPoint y: 181, distance: 100.9
click at [453, 181] on div ".deletable-edge-delete-btn { width: 20px; height: 20px; border: 0px solid #ffff…" at bounding box center [429, 211] width 325 height 298
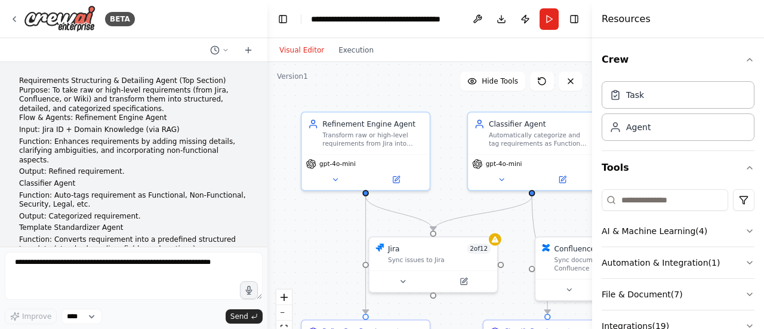
drag, startPoint x: 340, startPoint y: 196, endPoint x: 316, endPoint y: 219, distance: 33.8
click at [316, 219] on div ".deletable-edge-delete-btn { width: 20px; height: 20px; border: 0px solid #ffff…" at bounding box center [429, 211] width 325 height 298
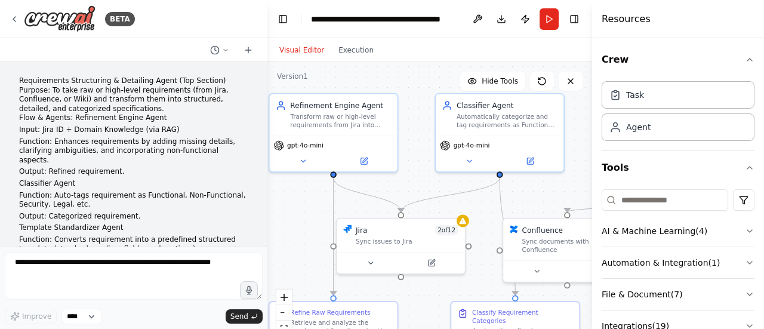
drag, startPoint x: 442, startPoint y: 211, endPoint x: 410, endPoint y: 192, distance: 37.2
click at [410, 192] on div ".deletable-edge-delete-btn { width: 20px; height: 20px; border: 0px solid #ffff…" at bounding box center [429, 211] width 325 height 298
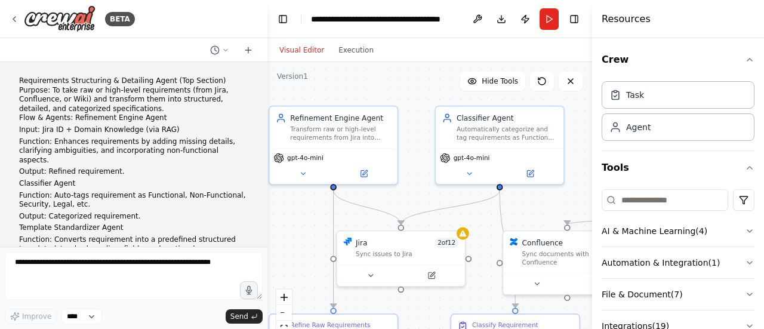
drag, startPoint x: 541, startPoint y: 193, endPoint x: 541, endPoint y: 206, distance: 12.5
click at [541, 206] on div ".deletable-edge-delete-btn { width: 20px; height: 20px; border: 0px solid #ffff…" at bounding box center [429, 211] width 325 height 298
click at [320, 124] on div "Transform raw or high-level requirements from Jira into structured, detailed, a…" at bounding box center [340, 131] width 101 height 17
click at [431, 94] on div ".deletable-edge-delete-btn { width: 20px; height: 20px; border: 0px solid #ffff…" at bounding box center [429, 211] width 325 height 298
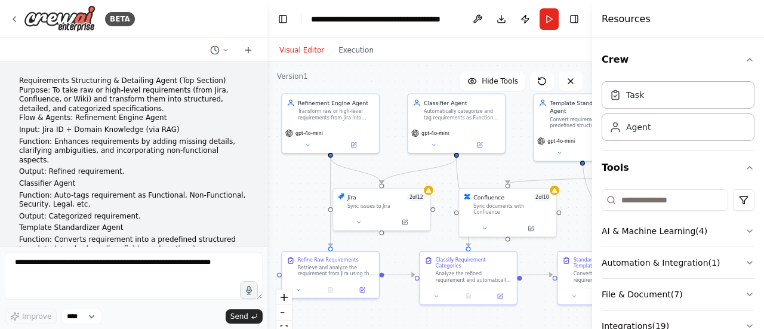
drag, startPoint x: 322, startPoint y: 246, endPoint x: 310, endPoint y: 208, distance: 40.2
click at [310, 208] on div ".deletable-edge-delete-btn { width: 20px; height: 20px; border: 0px solid #ffff…" at bounding box center [429, 211] width 325 height 298
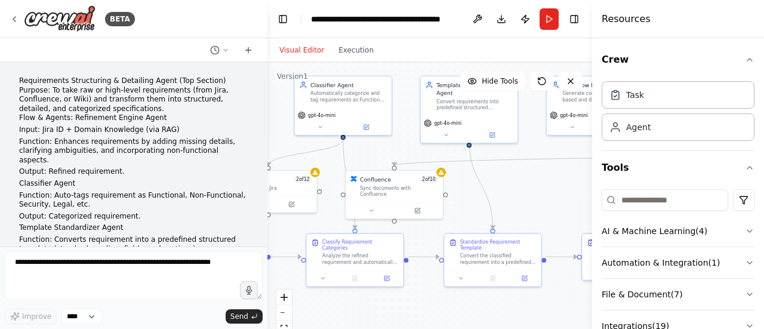
drag, startPoint x: 445, startPoint y: 240, endPoint x: 332, endPoint y: 223, distance: 114.8
click at [332, 223] on div ".deletable-edge-delete-btn { width: 20px; height: 20px; border: 0px solid #ffff…" at bounding box center [429, 211] width 325 height 298
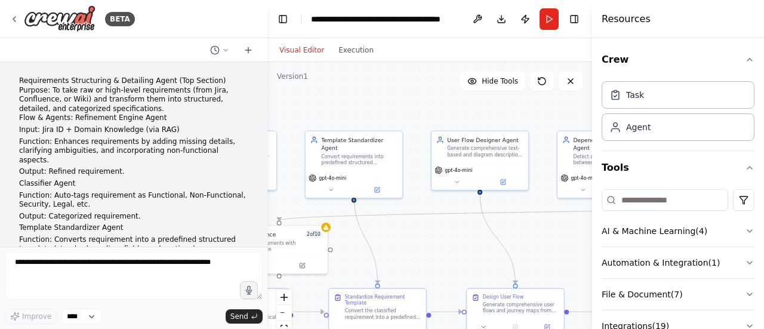
drag, startPoint x: 520, startPoint y: 195, endPoint x: 405, endPoint y: 249, distance: 127.6
click at [405, 249] on div ".deletable-edge-delete-btn { width: 20px; height: 20px; border: 0px solid #ffff…" at bounding box center [429, 211] width 325 height 298
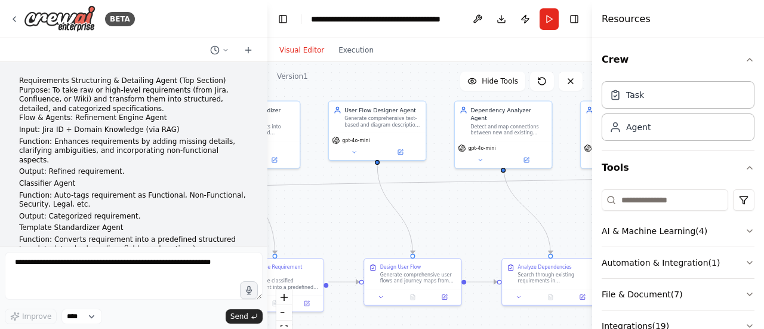
drag, startPoint x: 534, startPoint y: 242, endPoint x: 429, endPoint y: 211, distance: 109.3
click at [429, 211] on div ".deletable-edge-delete-btn { width: 20px; height: 20px; border: 0px solid #ffff…" at bounding box center [429, 211] width 325 height 298
drag, startPoint x: 453, startPoint y: 225, endPoint x: 439, endPoint y: 226, distance: 13.7
click at [439, 226] on div ".deletable-edge-delete-btn { width: 20px; height: 20px; border: 0px solid #ffff…" at bounding box center [429, 211] width 325 height 298
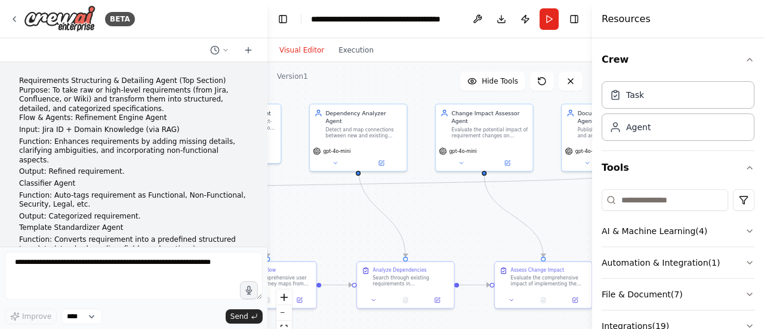
drag, startPoint x: 558, startPoint y: 208, endPoint x: 415, endPoint y: 212, distance: 142.7
click at [415, 212] on div ".deletable-edge-delete-btn { width: 20px; height: 20px; border: 0px solid #ffff…" at bounding box center [429, 211] width 325 height 298
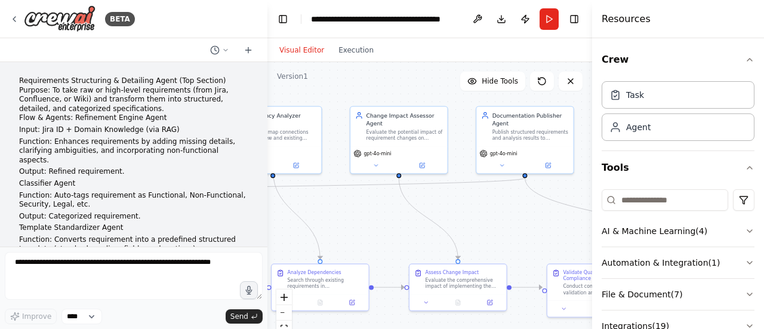
drag, startPoint x: 547, startPoint y: 211, endPoint x: 462, endPoint y: 214, distance: 85.4
click at [462, 214] on div ".deletable-edge-delete-btn { width: 20px; height: 20px; border: 0px solid #ffff…" at bounding box center [429, 211] width 325 height 298
click at [550, 16] on button "Run" at bounding box center [548, 18] width 19 height 21
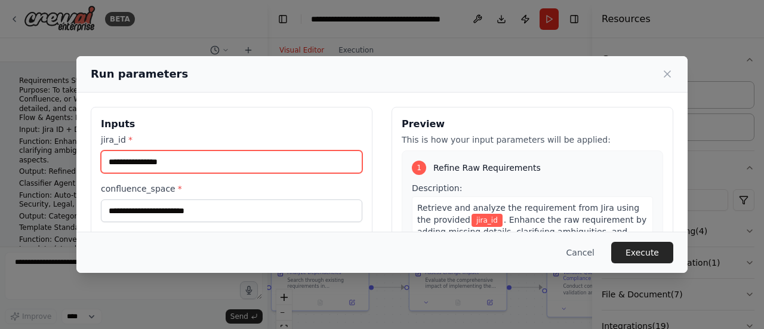
click at [183, 157] on input "jira_id *" at bounding box center [231, 161] width 261 height 23
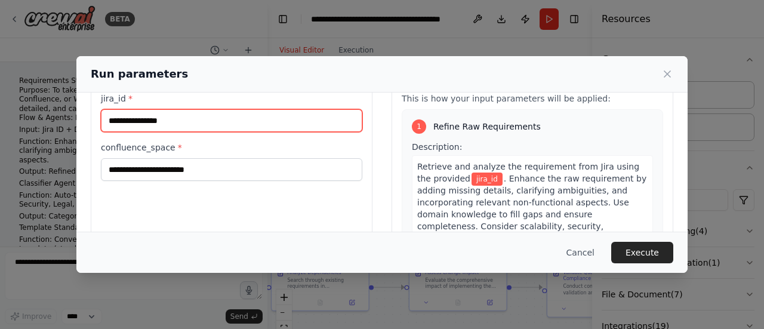
scroll to position [60, 0]
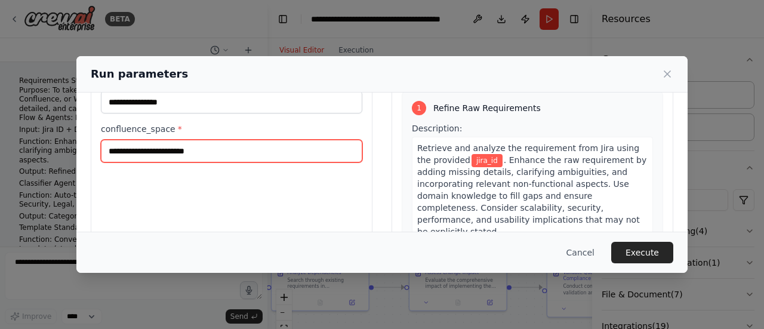
click at [205, 155] on input "confluence_space *" at bounding box center [231, 151] width 261 height 23
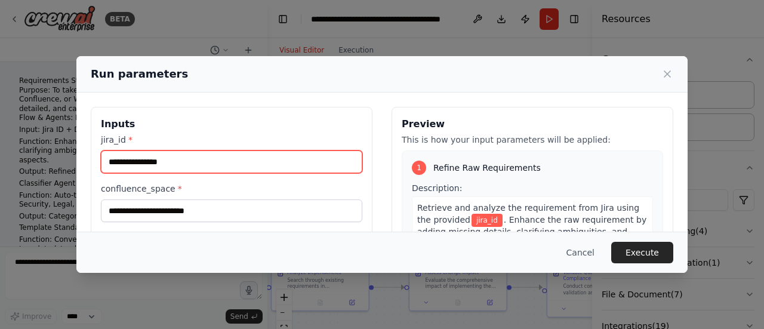
click at [200, 159] on input "jira_id *" at bounding box center [231, 161] width 261 height 23
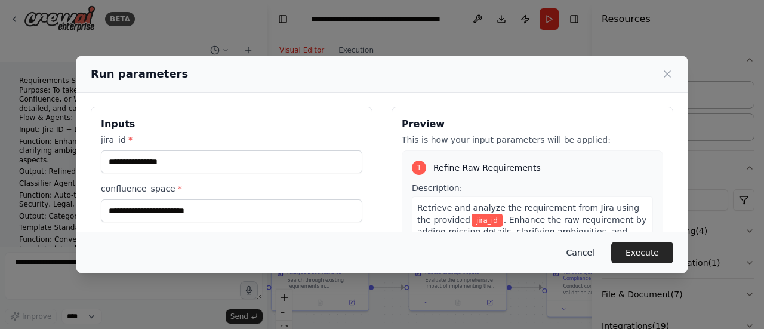
click at [585, 252] on button "Cancel" at bounding box center [580, 252] width 47 height 21
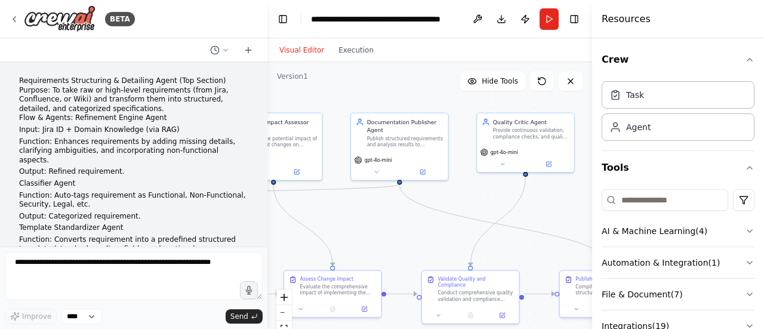
drag, startPoint x: 493, startPoint y: 230, endPoint x: 402, endPoint y: 236, distance: 91.5
click at [402, 236] on div ".deletable-edge-delete-btn { width: 20px; height: 20px; border: 0px solid #ffff…" at bounding box center [429, 211] width 325 height 298
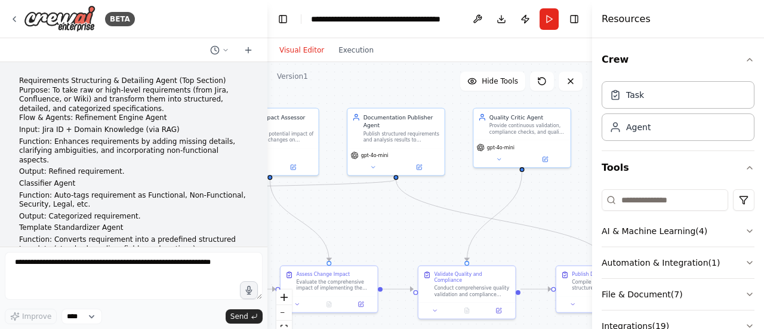
click at [544, 203] on div ".deletable-edge-delete-btn { width: 20px; height: 20px; border: 0px solid #ffff…" at bounding box center [429, 211] width 325 height 298
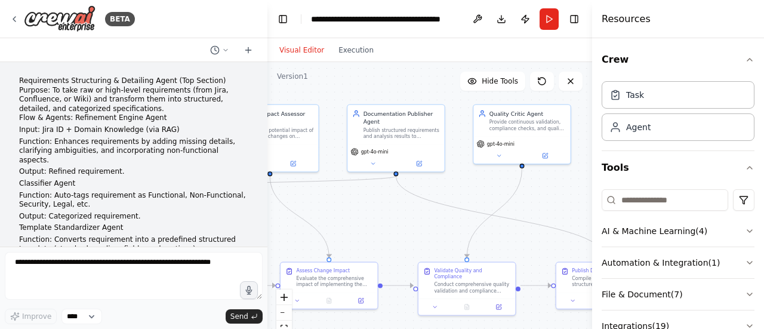
click at [393, 232] on div ".deletable-edge-delete-btn { width: 20px; height: 20px; border: 0px solid #ffff…" at bounding box center [429, 211] width 325 height 298
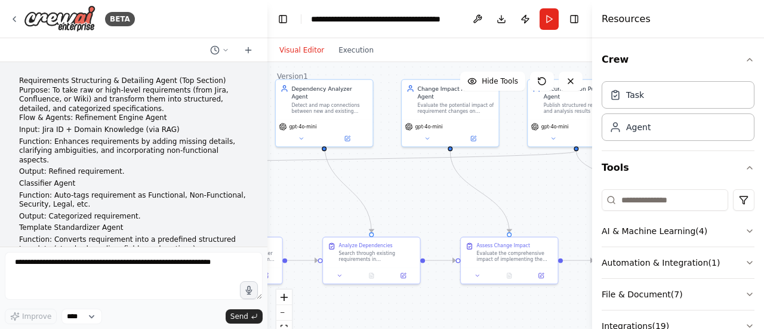
drag, startPoint x: 400, startPoint y: 228, endPoint x: 580, endPoint y: 203, distance: 181.9
click at [580, 203] on div ".deletable-edge-delete-btn { width: 20px; height: 20px; border: 0px solid #ffff…" at bounding box center [429, 211] width 325 height 298
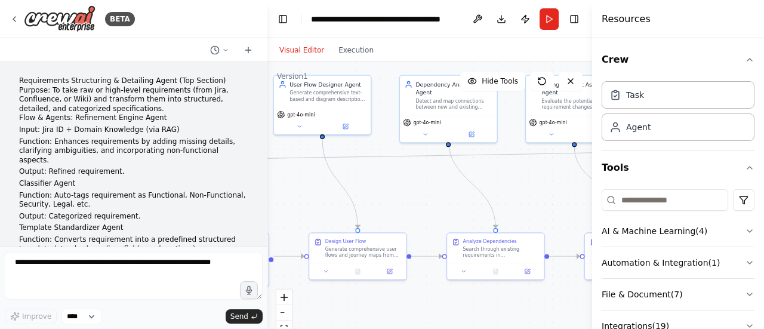
drag, startPoint x: 440, startPoint y: 207, endPoint x: 612, endPoint y: 203, distance: 171.3
click at [612, 203] on div "BETA Requirements Structuring & Detailing Agent (Top Section) Purpose: To take …" at bounding box center [382, 164] width 764 height 329
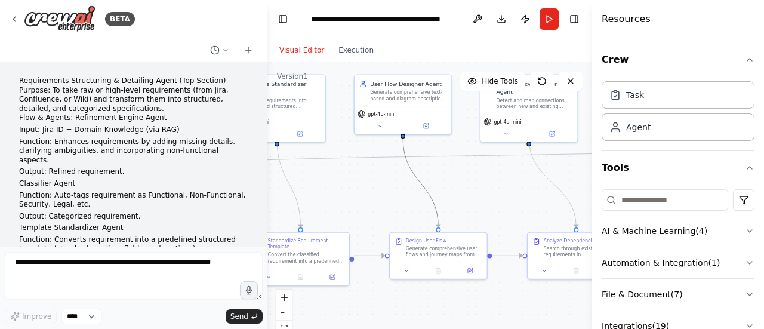
drag, startPoint x: 430, startPoint y: 196, endPoint x: 574, endPoint y: 202, distance: 143.9
click at [574, 202] on div ".deletable-edge-delete-btn { width: 20px; height: 20px; border: 0px solid #ffff…" at bounding box center [429, 211] width 325 height 298
click at [470, 15] on button at bounding box center [477, 18] width 19 height 21
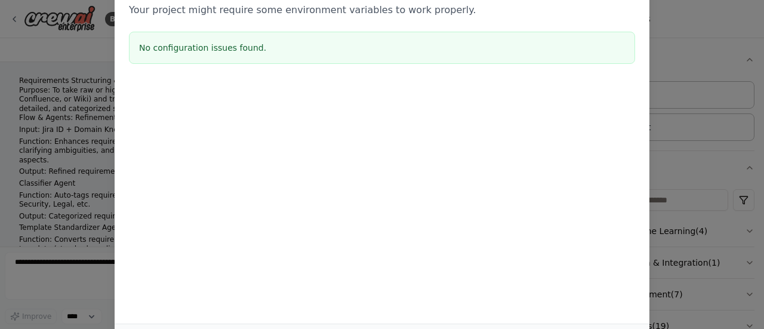
click at [89, 52] on div "Environment configuration Your project might require some environment variables…" at bounding box center [382, 164] width 764 height 329
click at [661, 50] on div "Environment configuration Your project might require some environment variables…" at bounding box center [382, 164] width 764 height 329
click at [450, 50] on h3 "No configuration issues found." at bounding box center [382, 48] width 486 height 12
click at [68, 38] on div "Environment configuration Your project might require some environment variables…" at bounding box center [382, 164] width 764 height 329
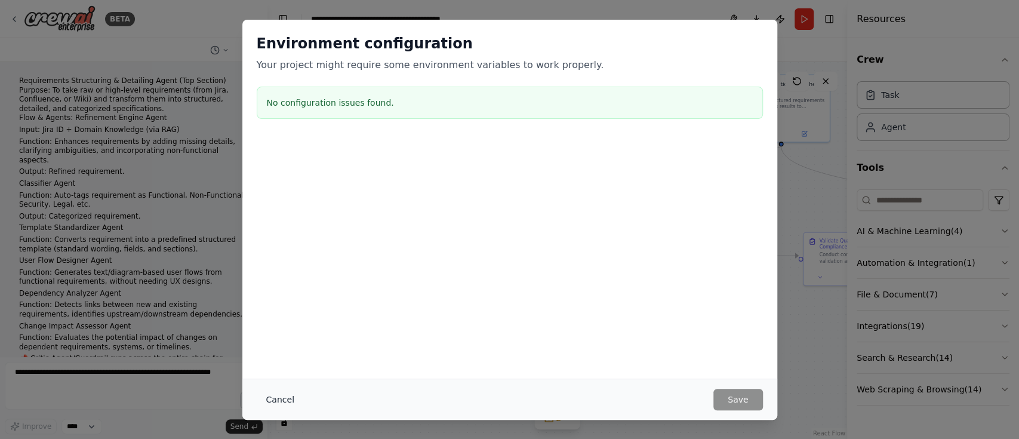
click at [285, 328] on button "Cancel" at bounding box center [280, 398] width 47 height 21
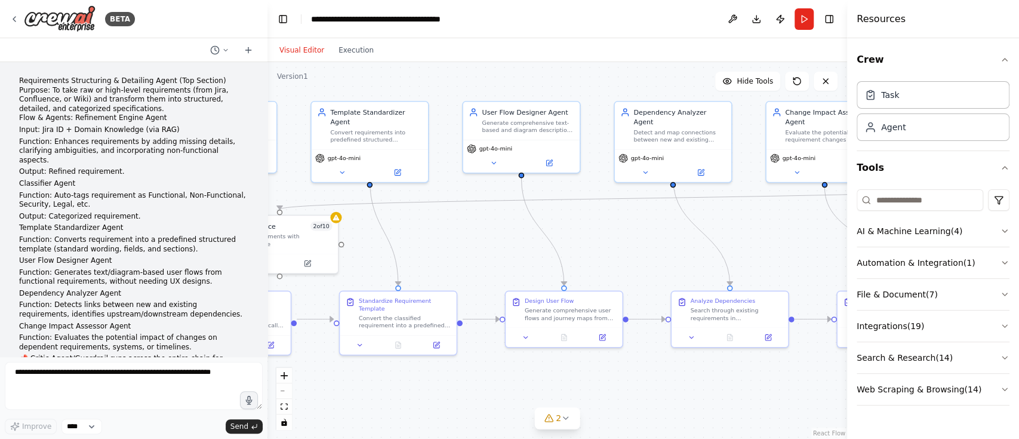
drag, startPoint x: 569, startPoint y: 350, endPoint x: 712, endPoint y: 415, distance: 157.8
click at [712, 328] on div ".deletable-edge-delete-btn { width: 20px; height: 20px; border: 0px solid #ffff…" at bounding box center [556, 250] width 579 height 377
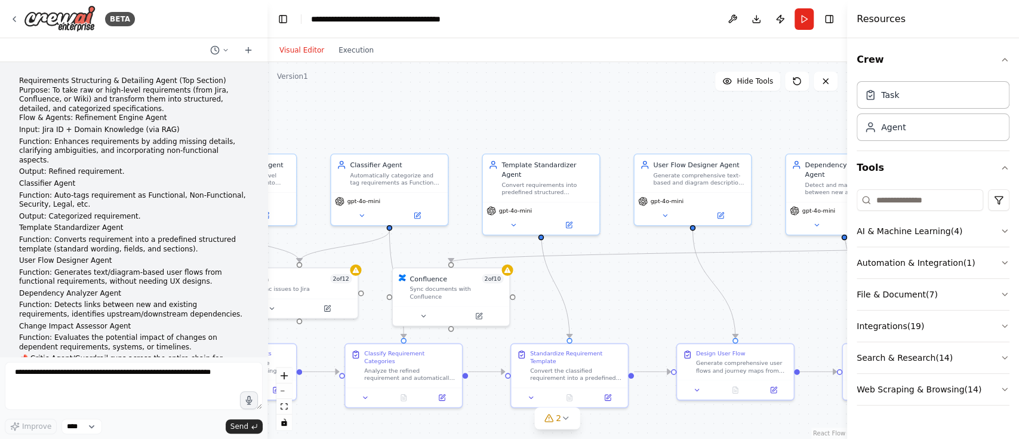
drag, startPoint x: 442, startPoint y: 233, endPoint x: 613, endPoint y: 286, distance: 179.1
click at [613, 286] on div ".deletable-edge-delete-btn { width: 20px; height: 20px; border: 0px solid #ffff…" at bounding box center [556, 250] width 579 height 377
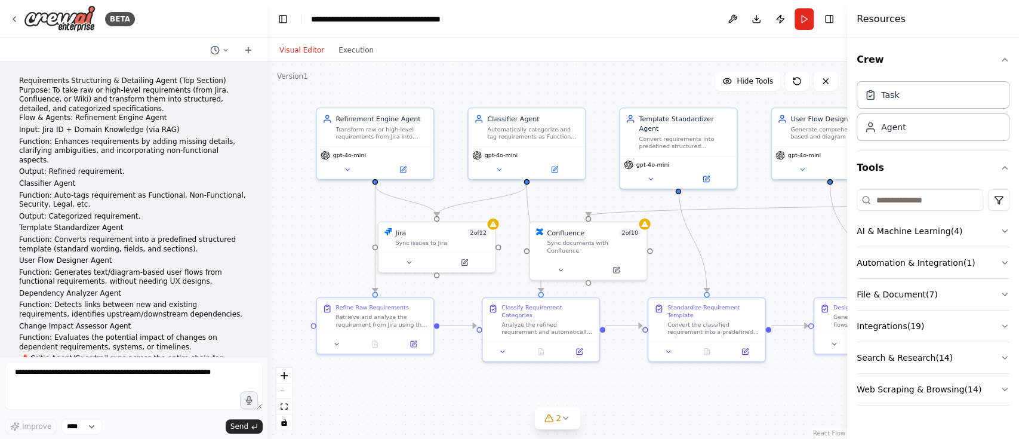
drag, startPoint x: 598, startPoint y: 271, endPoint x: 735, endPoint y: 225, distance: 144.7
click at [735, 225] on div ".deletable-edge-delete-btn { width: 20px; height: 20px; border: 0px solid #ffff…" at bounding box center [556, 250] width 579 height 377
click at [755, 21] on button "Download" at bounding box center [755, 18] width 19 height 21
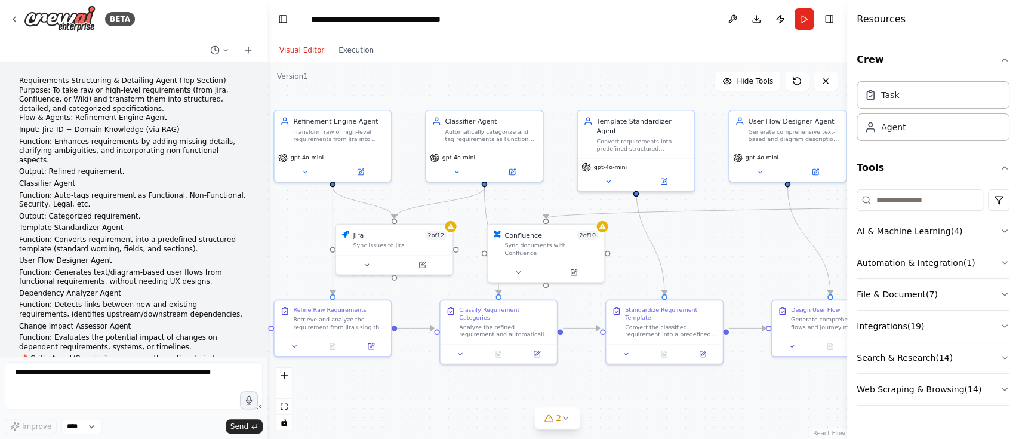
drag, startPoint x: 774, startPoint y: 245, endPoint x: 732, endPoint y: 248, distance: 42.4
click at [732, 248] on div ".deletable-edge-delete-btn { width: 20px; height: 20px; border: 0px solid #ffff…" at bounding box center [556, 250] width 579 height 377
click at [763, 100] on div "Task" at bounding box center [932, 94] width 153 height 27
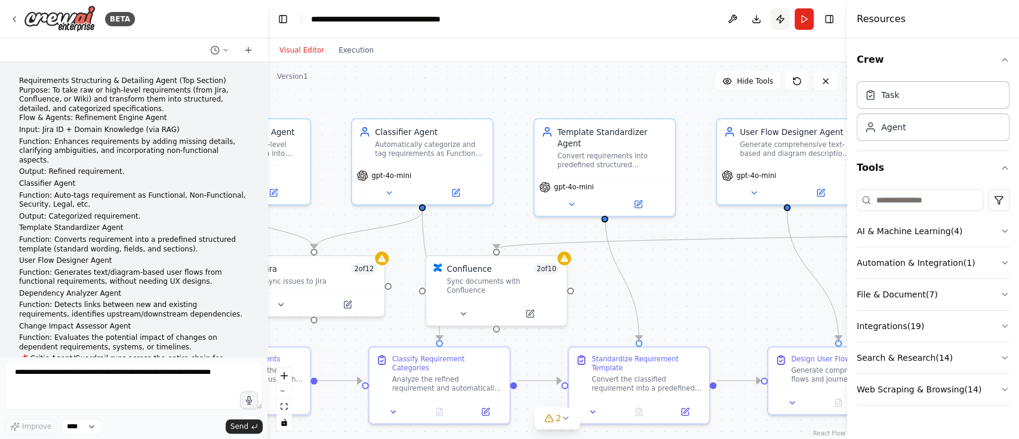
click at [763, 17] on button "Publish" at bounding box center [779, 18] width 19 height 21
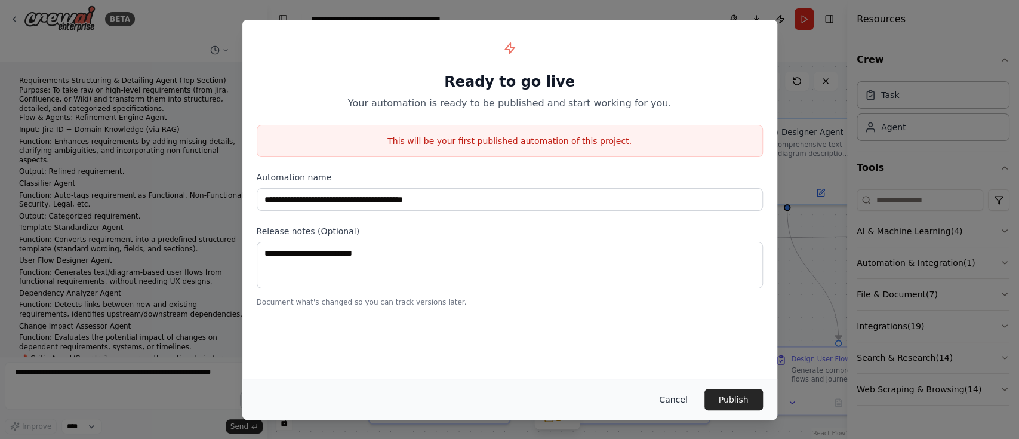
click at [677, 328] on button "Cancel" at bounding box center [672, 398] width 47 height 21
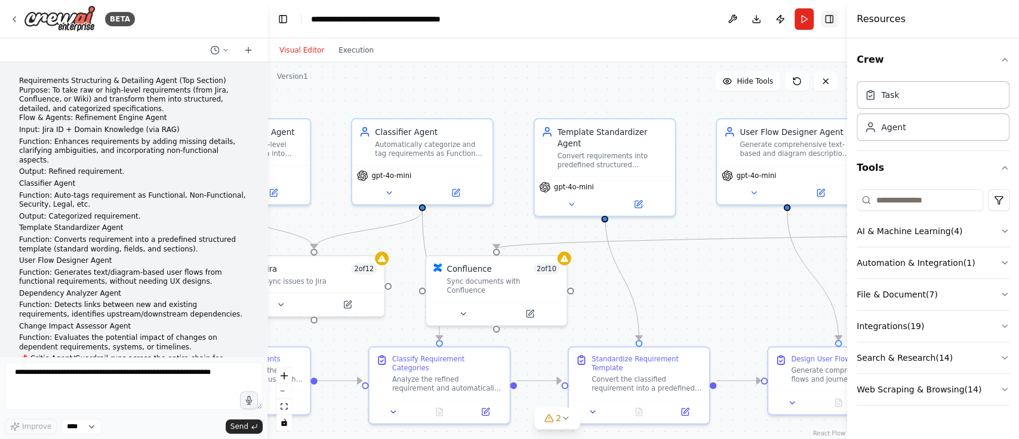
click at [763, 21] on button "Toggle Right Sidebar" at bounding box center [828, 19] width 17 height 17
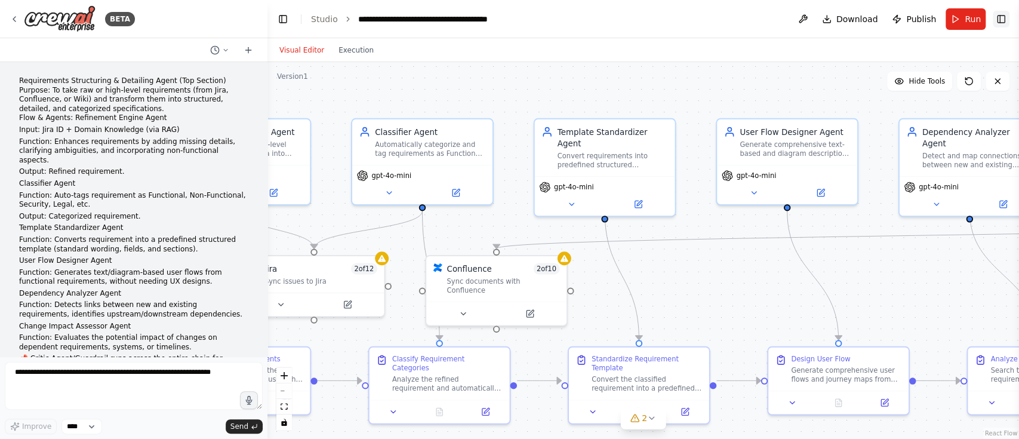
click at [763, 19] on button "Toggle Right Sidebar" at bounding box center [1000, 19] width 17 height 17
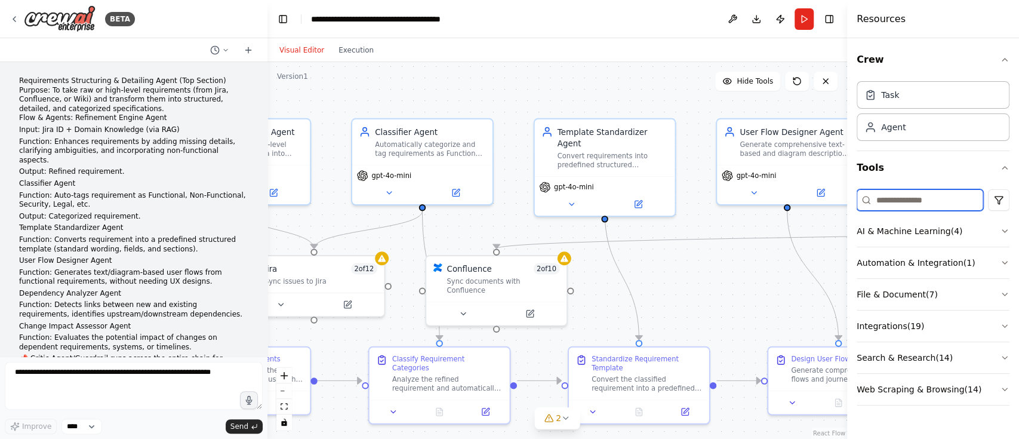
click at [763, 203] on input at bounding box center [919, 199] width 126 height 21
click at [763, 265] on icon "button" at bounding box center [1004, 263] width 10 height 10
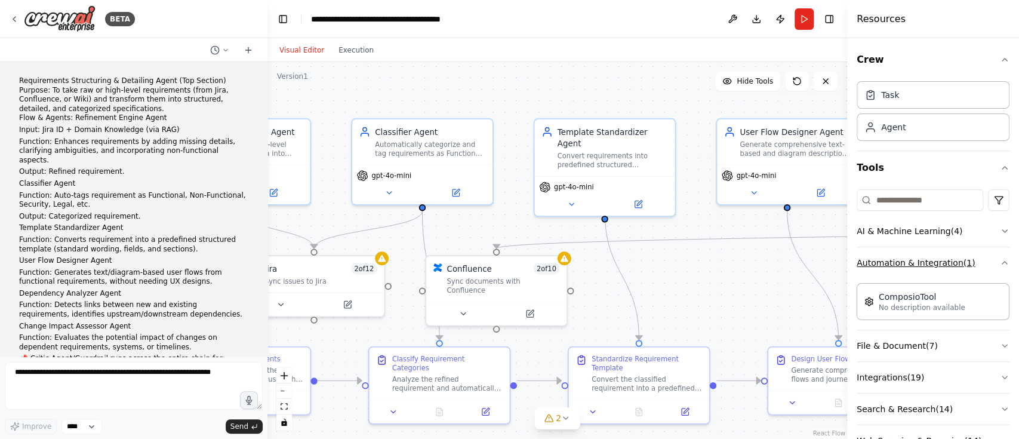
click at [763, 263] on icon "button" at bounding box center [1004, 263] width 10 height 10
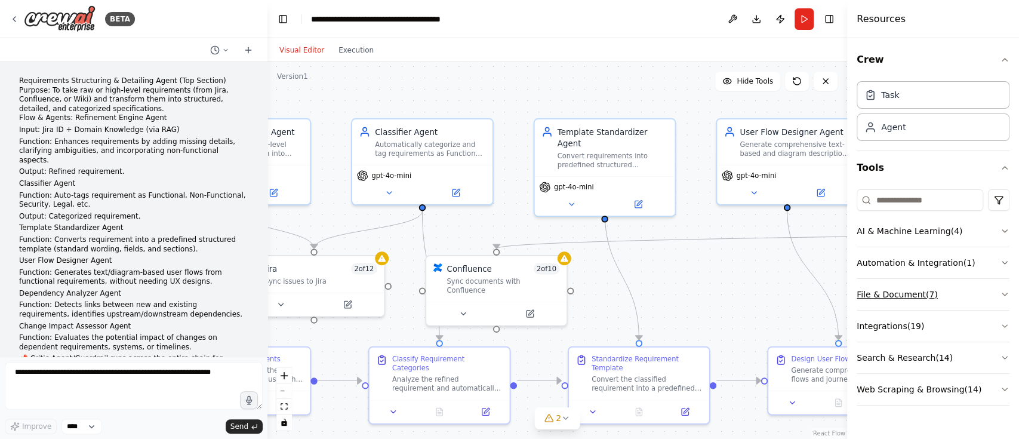
click at [763, 290] on icon "button" at bounding box center [1004, 294] width 10 height 10
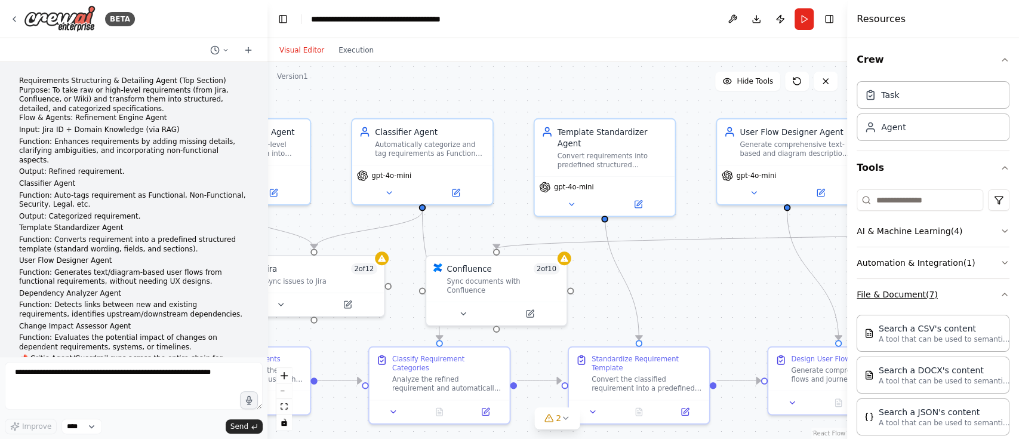
click at [763, 294] on icon "button" at bounding box center [1004, 294] width 10 height 10
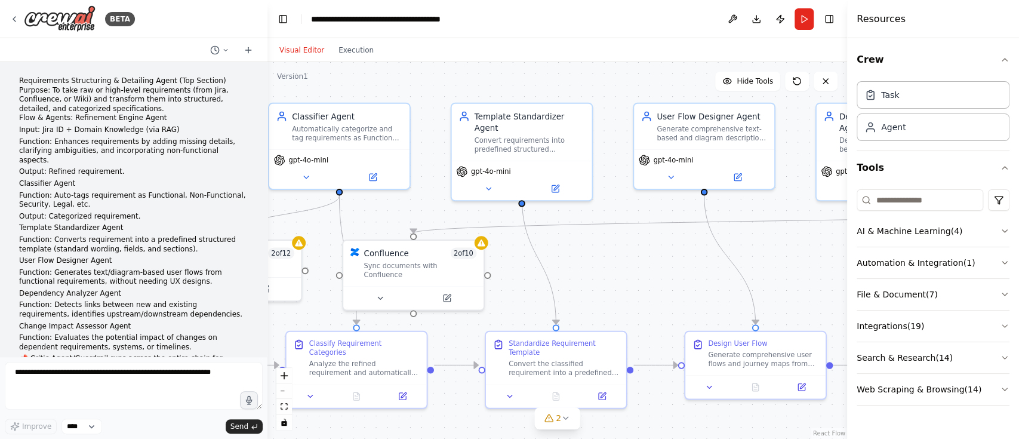
drag, startPoint x: 704, startPoint y: 285, endPoint x: 621, endPoint y: 270, distance: 84.9
click at [621, 270] on div ".deletable-edge-delete-btn { width: 20px; height: 20px; border: 0px solid #ffff…" at bounding box center [556, 250] width 579 height 377
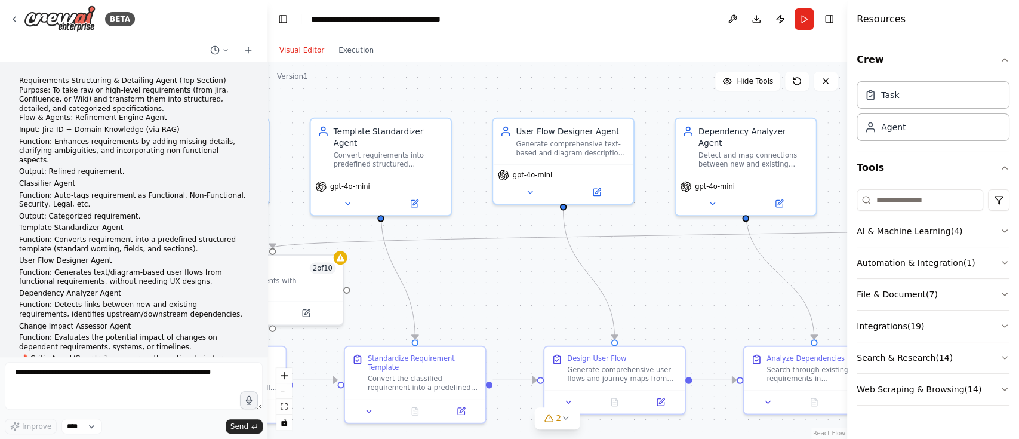
drag, startPoint x: 724, startPoint y: 255, endPoint x: 658, endPoint y: 255, distance: 65.6
click at [658, 255] on div ".deletable-edge-delete-btn { width: 20px; height: 20px; border: 0px solid #ffff…" at bounding box center [556, 250] width 579 height 377
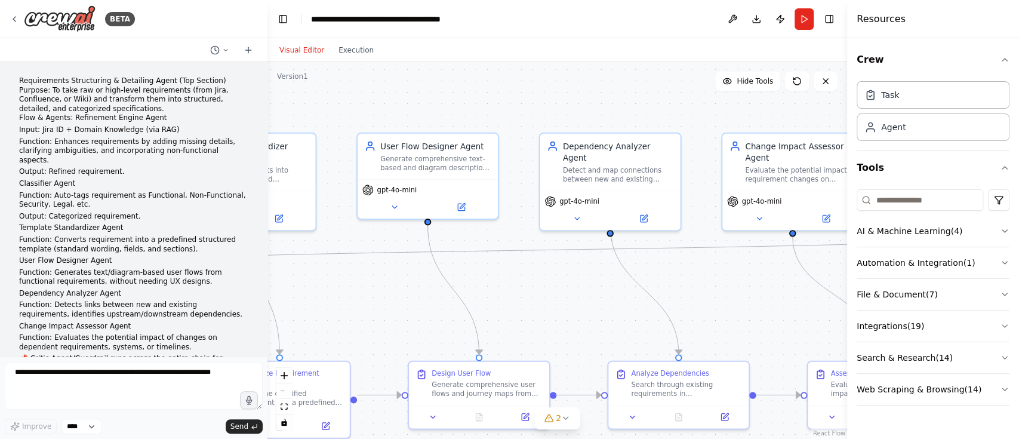
drag, startPoint x: 788, startPoint y: 255, endPoint x: 634, endPoint y: 270, distance: 154.7
click at [634, 270] on div ".deletable-edge-delete-btn { width: 20px; height: 20px; border: 0px solid #ffff…" at bounding box center [556, 250] width 579 height 377
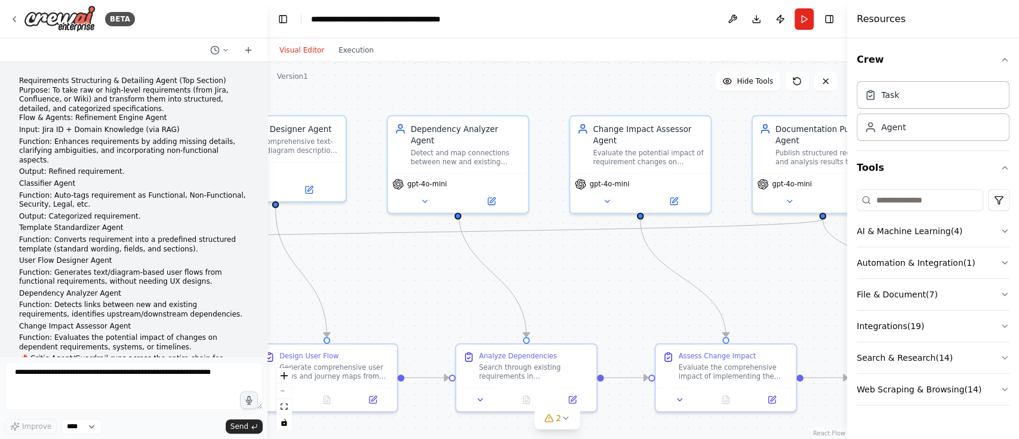
drag, startPoint x: 772, startPoint y: 298, endPoint x: 634, endPoint y: 278, distance: 139.3
click at [634, 278] on div ".deletable-edge-delete-btn { width: 20px; height: 20px; border: 0px solid #ffff…" at bounding box center [556, 250] width 579 height 377
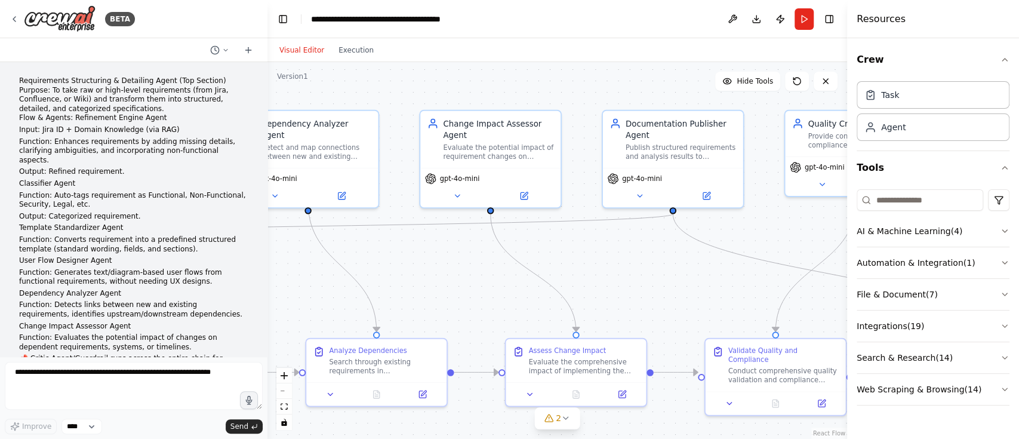
drag, startPoint x: 776, startPoint y: 273, endPoint x: 636, endPoint y: 270, distance: 139.7
click at [636, 270] on div ".deletable-edge-delete-btn { width: 20px; height: 20px; border: 0px solid #ffff…" at bounding box center [556, 250] width 579 height 377
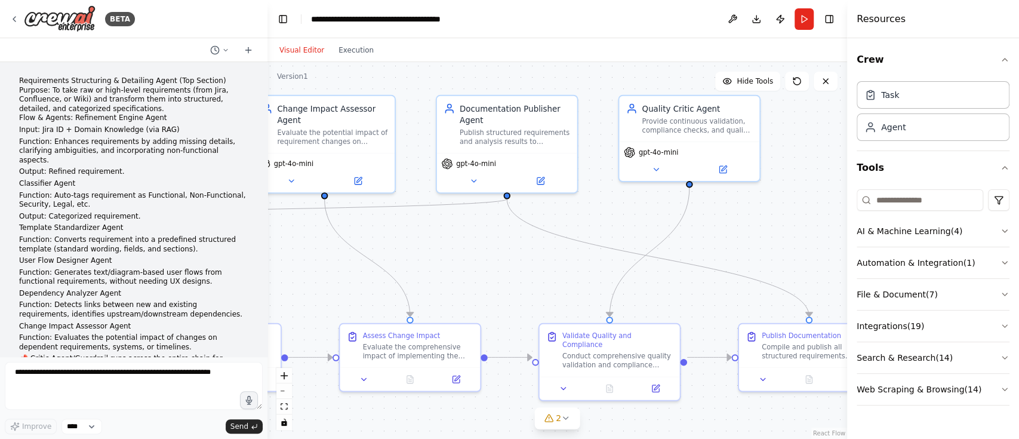
drag, startPoint x: 723, startPoint y: 277, endPoint x: 557, endPoint y: 262, distance: 166.5
click at [557, 262] on div ".deletable-edge-delete-btn { width: 20px; height: 20px; border: 0px solid #ffff…" at bounding box center [556, 250] width 579 height 377
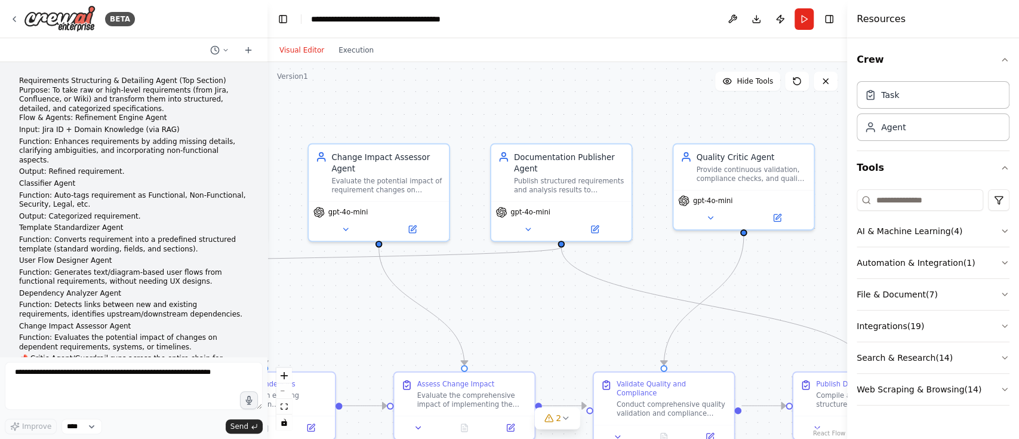
drag, startPoint x: 692, startPoint y: 237, endPoint x: 746, endPoint y: 286, distance: 72.7
click at [746, 286] on div ".deletable-edge-delete-btn { width: 20px; height: 20px; border: 0px solid #ffff…" at bounding box center [556, 250] width 579 height 377
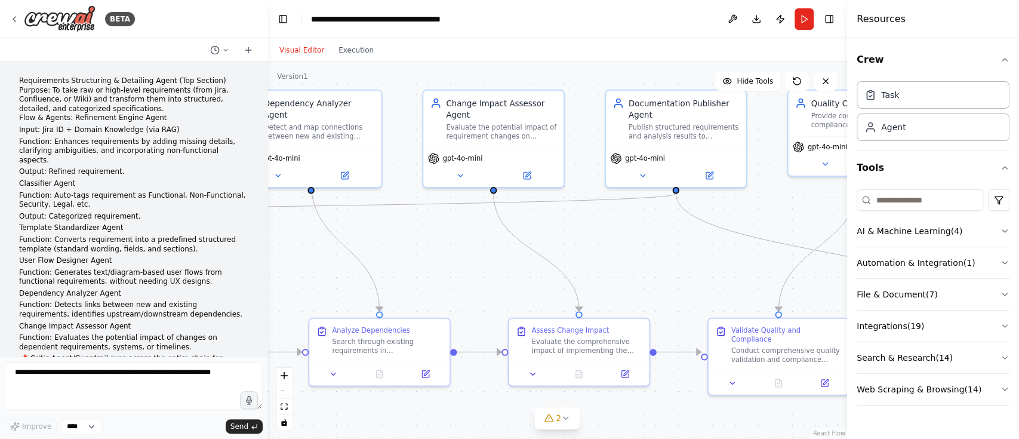
drag, startPoint x: 654, startPoint y: 263, endPoint x: 769, endPoint y: 209, distance: 126.5
click at [763, 209] on div ".deletable-edge-delete-btn { width: 20px; height: 20px; border: 0px solid #ffff…" at bounding box center [556, 250] width 579 height 377
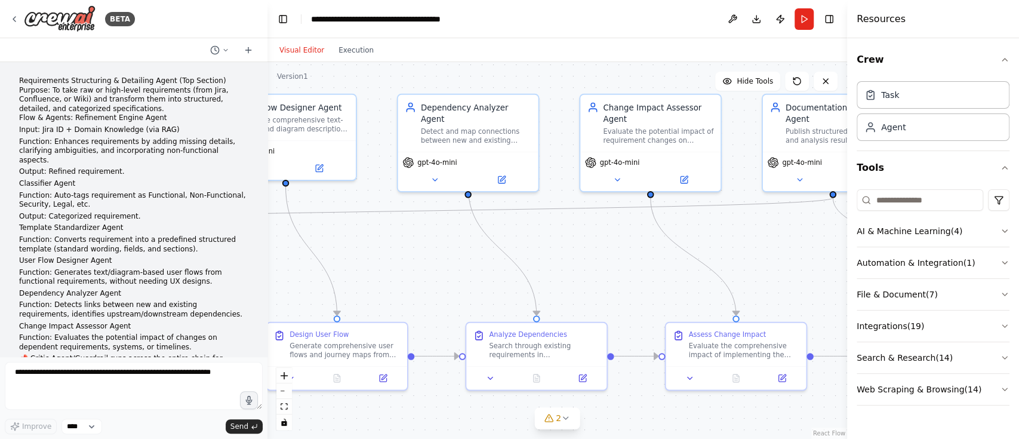
drag, startPoint x: 648, startPoint y: 260, endPoint x: 804, endPoint y: 264, distance: 156.4
click at [763, 264] on div ".deletable-edge-delete-btn { width: 20px; height: 20px; border: 0px solid #ffff…" at bounding box center [556, 250] width 579 height 377
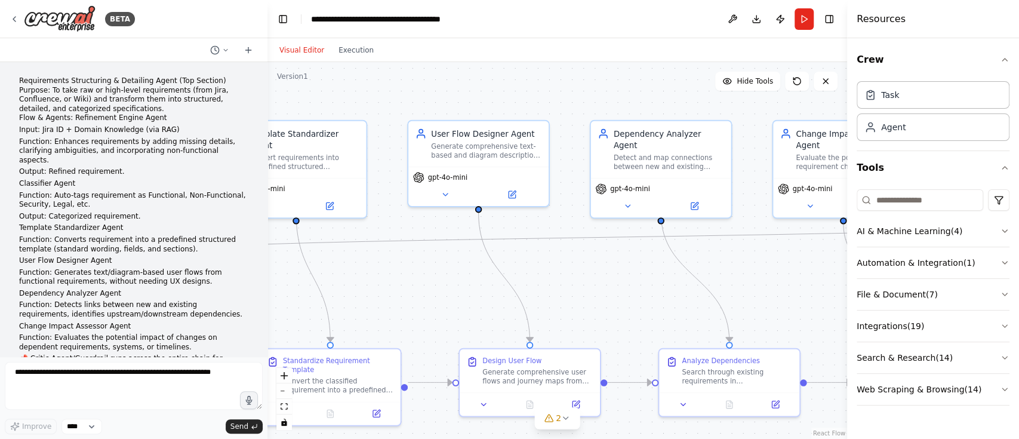
drag, startPoint x: 581, startPoint y: 251, endPoint x: 773, endPoint y: 277, distance: 193.9
click at [763, 277] on div ".deletable-edge-delete-btn { width: 20px; height: 20px; border: 0px solid #ffff…" at bounding box center [556, 250] width 579 height 377
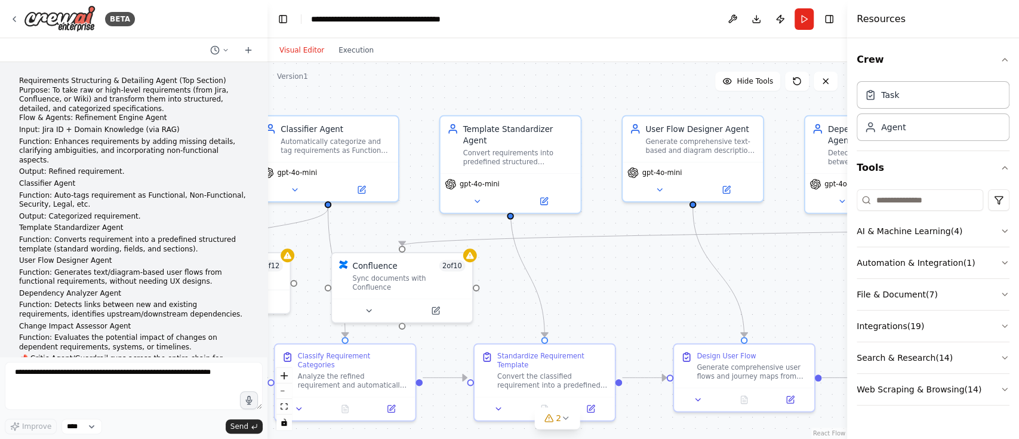
drag, startPoint x: 599, startPoint y: 270, endPoint x: 813, endPoint y: 266, distance: 214.3
click at [763, 266] on div ".deletable-edge-delete-btn { width: 20px; height: 20px; border: 0px solid #ffff…" at bounding box center [556, 250] width 579 height 377
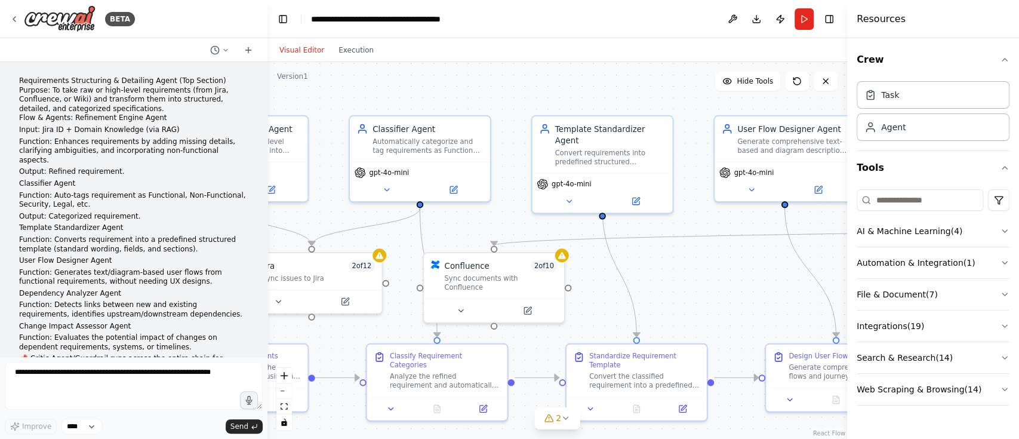
drag, startPoint x: 583, startPoint y: 267, endPoint x: 675, endPoint y: 267, distance: 91.9
click at [675, 267] on div ".deletable-edge-delete-btn { width: 20px; height: 20px; border: 0px solid #ffff…" at bounding box center [556, 250] width 579 height 377
click at [763, 199] on input at bounding box center [919, 199] width 126 height 21
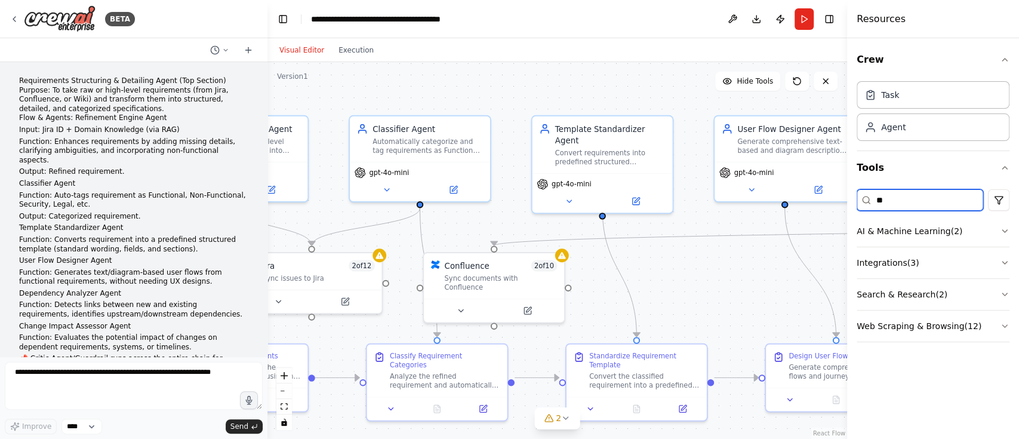
type input "*"
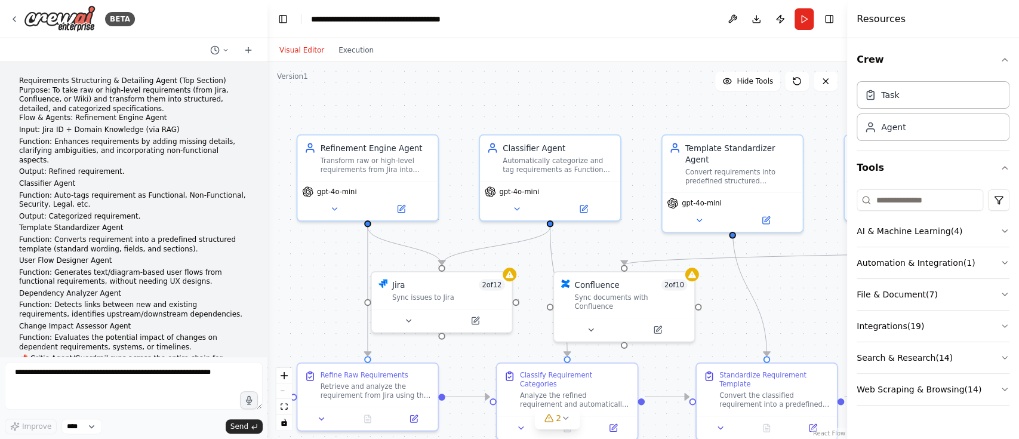
drag, startPoint x: 353, startPoint y: 97, endPoint x: 486, endPoint y: 116, distance: 133.8
click at [486, 116] on div ".deletable-edge-delete-btn { width: 20px; height: 20px; border: 0px solid #ffff…" at bounding box center [556, 250] width 579 height 377
click at [424, 176] on div "Refinement Engine Agent Transform raw or high-level requirements from Jira into…" at bounding box center [370, 155] width 140 height 45
click at [408, 206] on button at bounding box center [403, 207] width 64 height 14
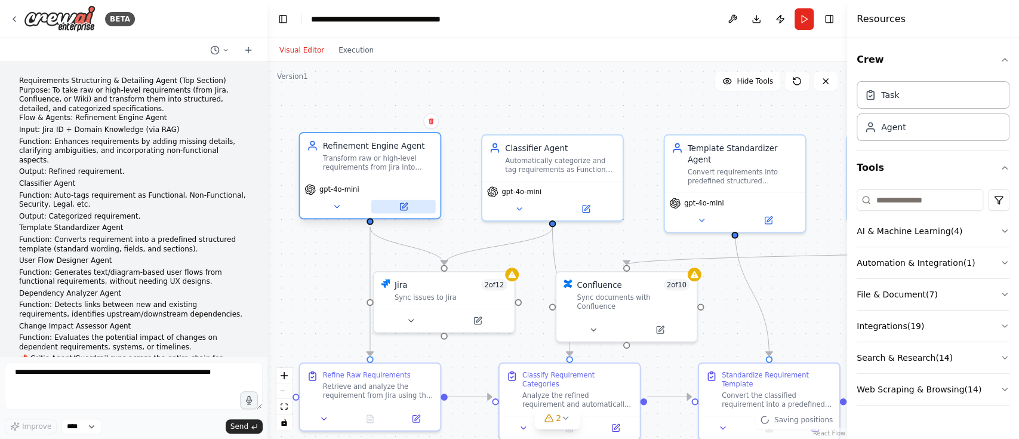
click at [405, 209] on icon at bounding box center [403, 206] width 7 height 7
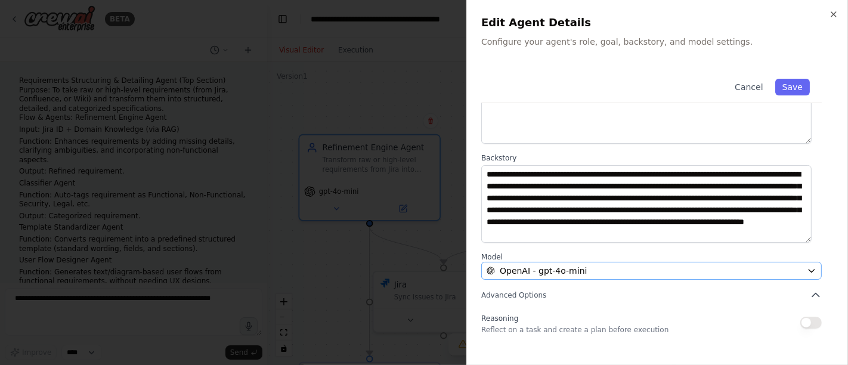
scroll to position [167, 0]
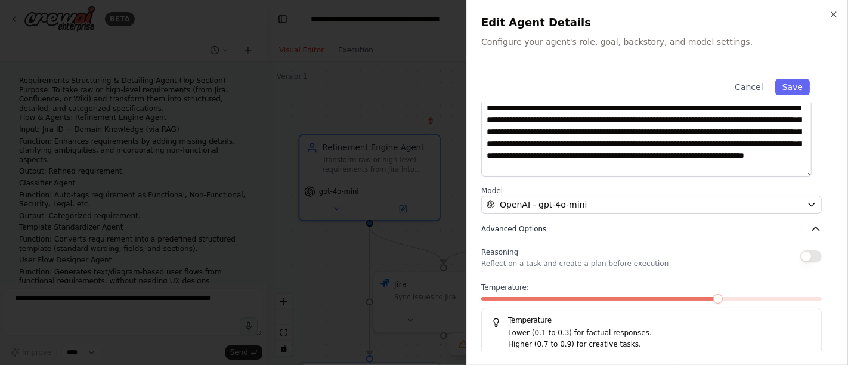
click at [763, 229] on icon "button" at bounding box center [816, 229] width 12 height 12
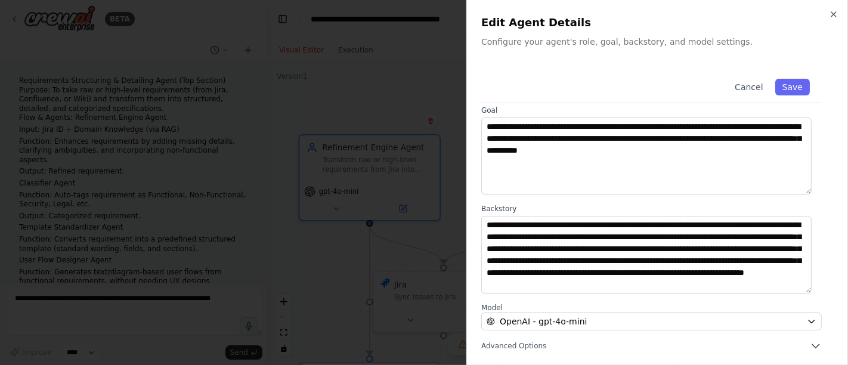
scroll to position [12, 0]
click at [763, 328] on icon "button" at bounding box center [816, 346] width 12 height 12
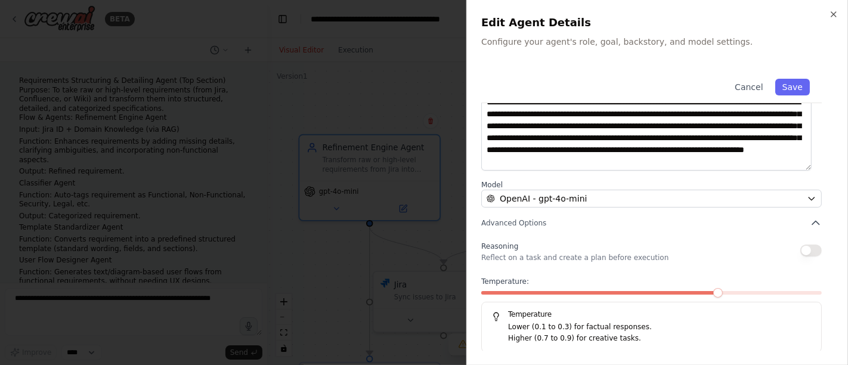
click at [763, 249] on button "button" at bounding box center [811, 251] width 21 height 12
click at [763, 251] on button "button" at bounding box center [811, 251] width 21 height 12
click at [763, 17] on icon "button" at bounding box center [834, 15] width 10 height 10
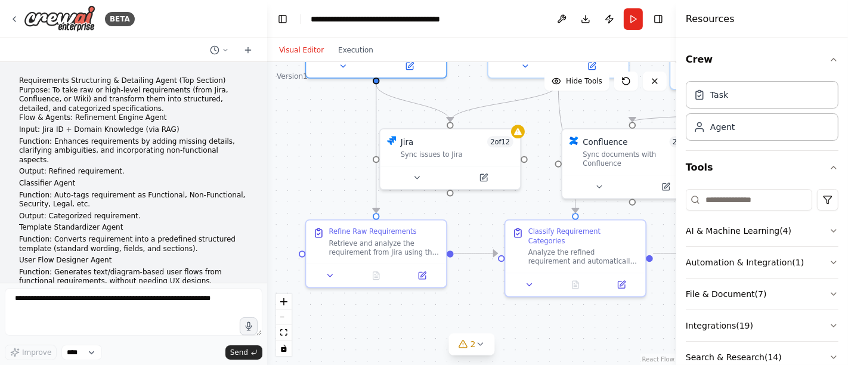
drag, startPoint x: 322, startPoint y: 275, endPoint x: 328, endPoint y: 132, distance: 142.8
click at [328, 132] on div ".deletable-edge-delete-btn { width: 20px; height: 20px; border: 0px solid #ffff…" at bounding box center [471, 213] width 409 height 303
click at [427, 232] on div "Refine Raw Requirements" at bounding box center [384, 229] width 110 height 9
click at [424, 280] on div at bounding box center [376, 272] width 140 height 23
click at [424, 273] on icon at bounding box center [422, 273] width 7 height 7
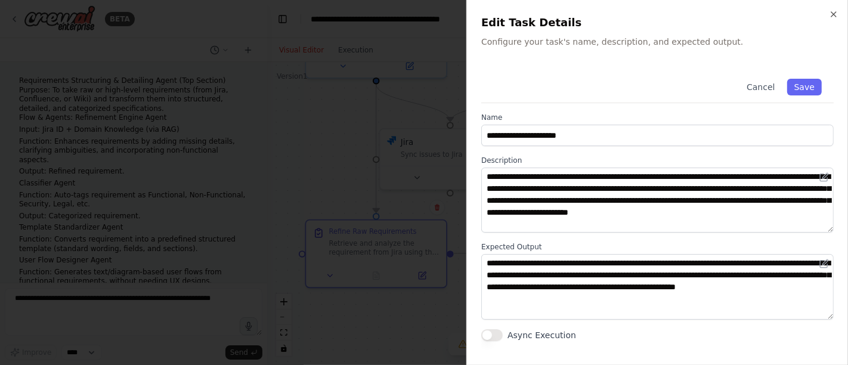
click at [499, 328] on button "Async Execution" at bounding box center [492, 335] width 21 height 12
click at [489, 328] on button "Async Execution" at bounding box center [492, 335] width 21 height 12
click at [763, 16] on icon "button" at bounding box center [834, 15] width 10 height 10
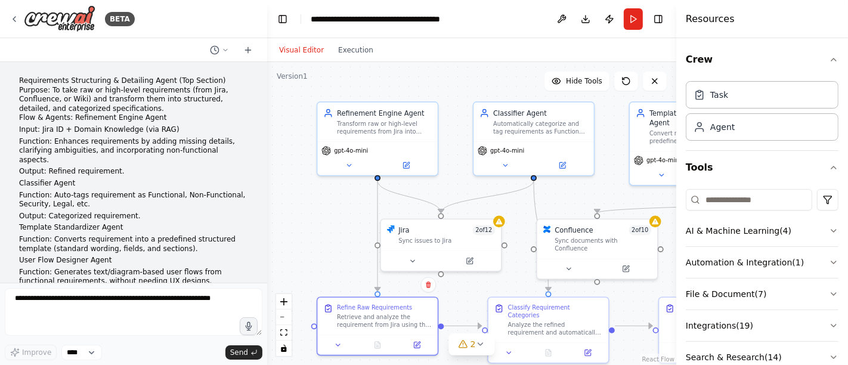
drag, startPoint x: 322, startPoint y: 116, endPoint x: 332, endPoint y: 203, distance: 87.0
click at [332, 203] on div ".deletable-edge-delete-btn { width: 20px; height: 20px; border: 0px solid #ffff…" at bounding box center [471, 213] width 409 height 303
click at [417, 162] on button at bounding box center [406, 164] width 55 height 12
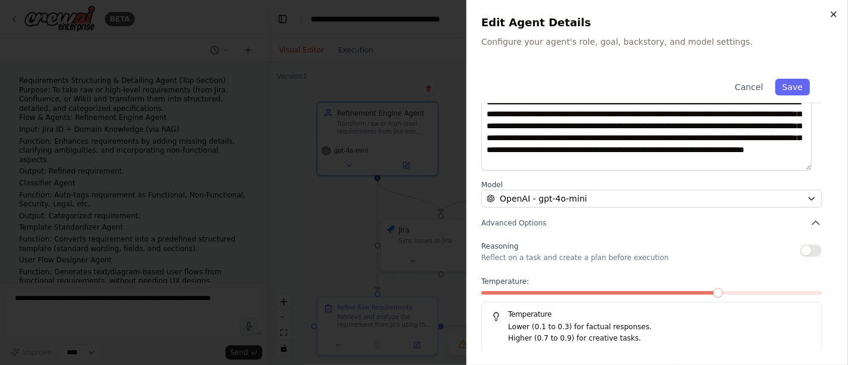
click at [763, 13] on icon "button" at bounding box center [834, 15] width 10 height 10
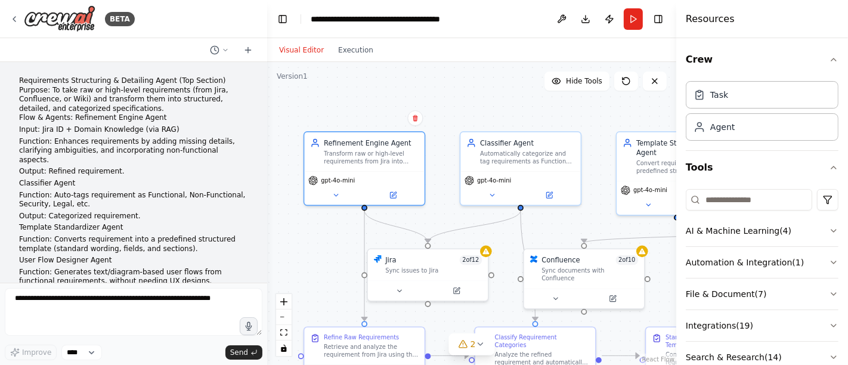
drag, startPoint x: 336, startPoint y: 221, endPoint x: 323, endPoint y: 251, distance: 32.6
click at [323, 251] on div ".deletable-edge-delete-btn { width: 20px; height: 20px; border: 0px solid #ffff…" at bounding box center [471, 213] width 409 height 303
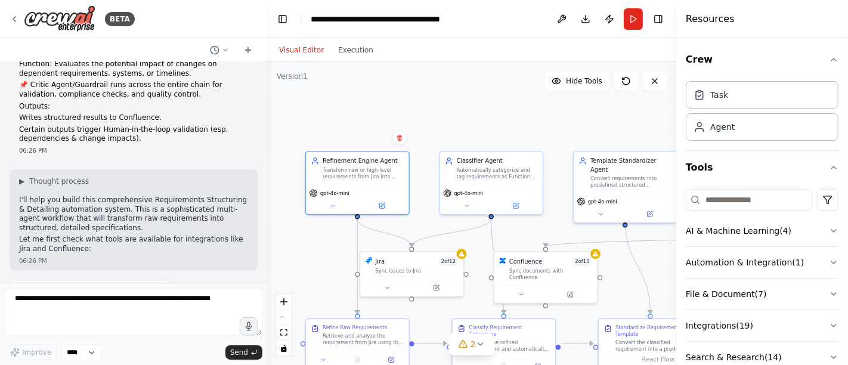
scroll to position [0, 0]
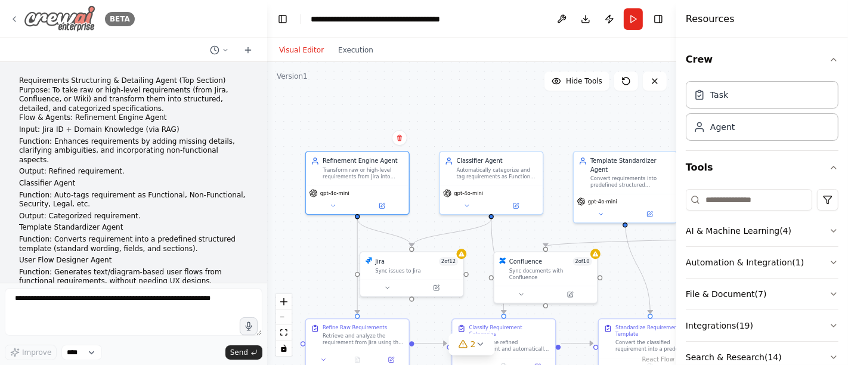
click at [13, 18] on icon at bounding box center [14, 19] width 2 height 5
click at [14, 20] on icon at bounding box center [14, 19] width 2 height 5
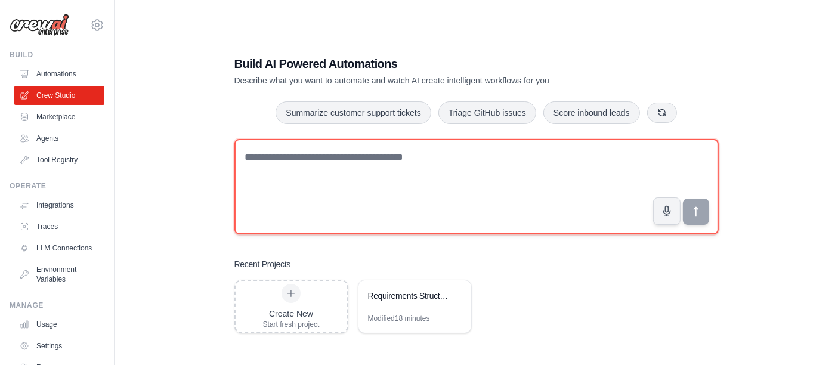
click at [347, 173] on textarea at bounding box center [476, 186] width 485 height 95
click at [302, 159] on textarea at bounding box center [476, 186] width 485 height 95
paste textarea "**********"
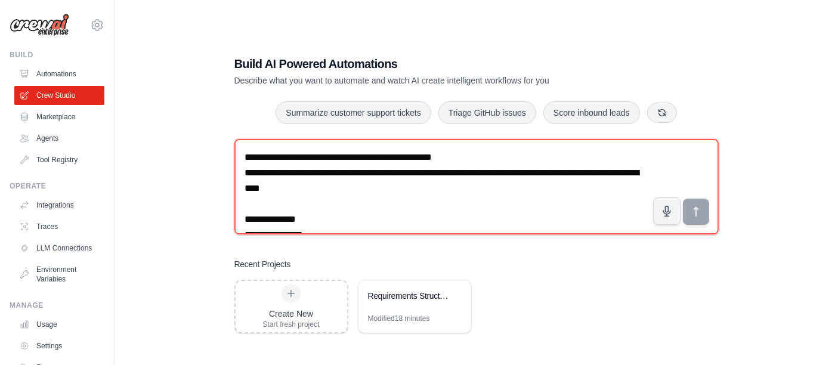
scroll to position [487, 0]
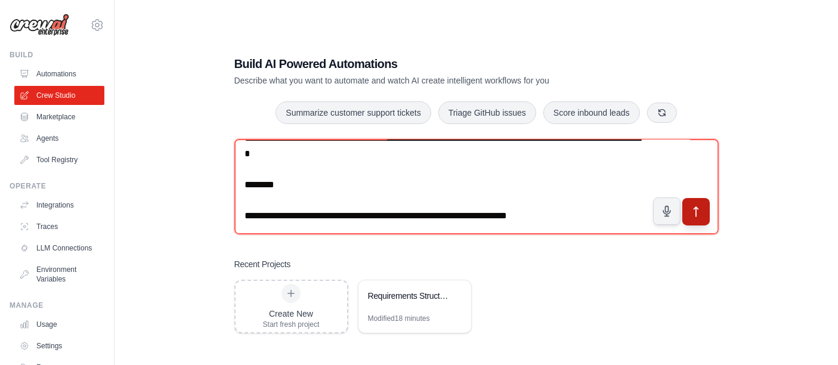
type textarea "**********"
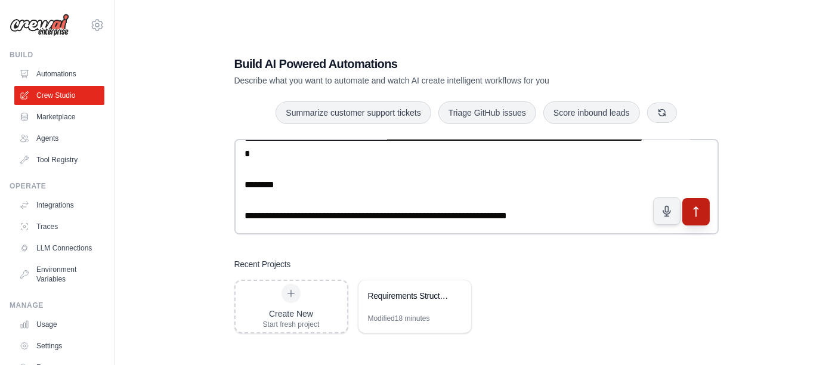
click at [694, 209] on icon "submit" at bounding box center [696, 212] width 4 height 10
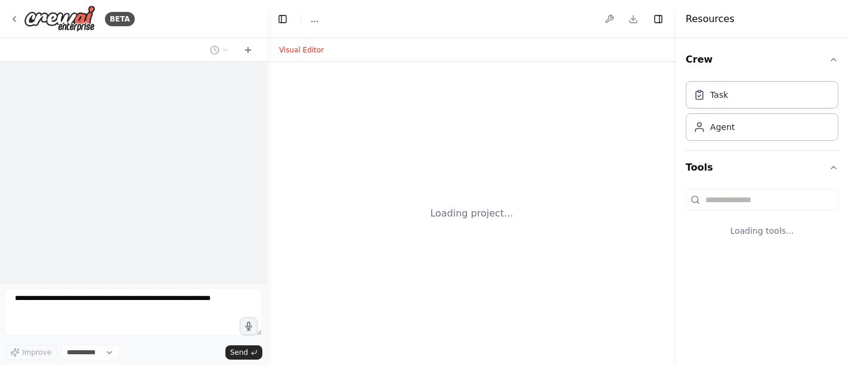
select select "****"
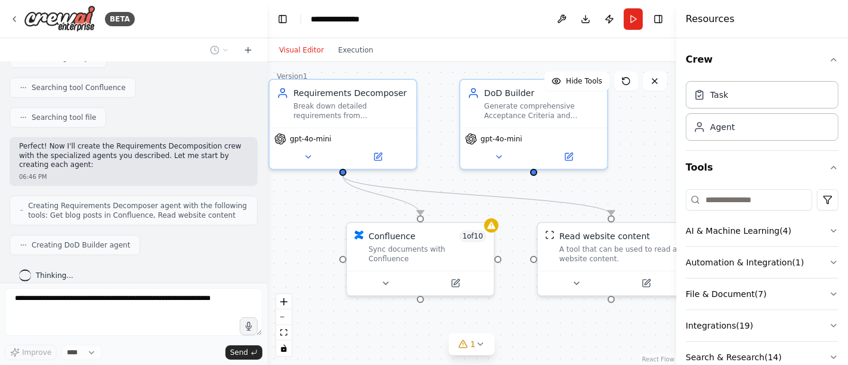
scroll to position [497, 0]
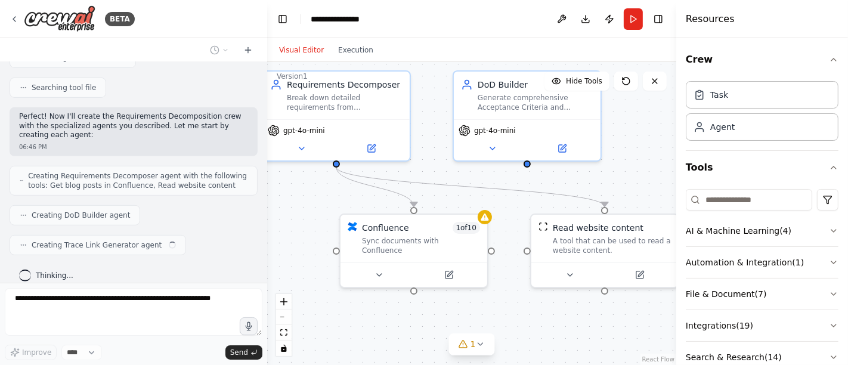
drag, startPoint x: 368, startPoint y: 253, endPoint x: 303, endPoint y: 202, distance: 82.8
click at [303, 202] on div ".deletable-edge-delete-btn { width: 20px; height: 20px; border: 0px solid #ffff…" at bounding box center [471, 213] width 409 height 303
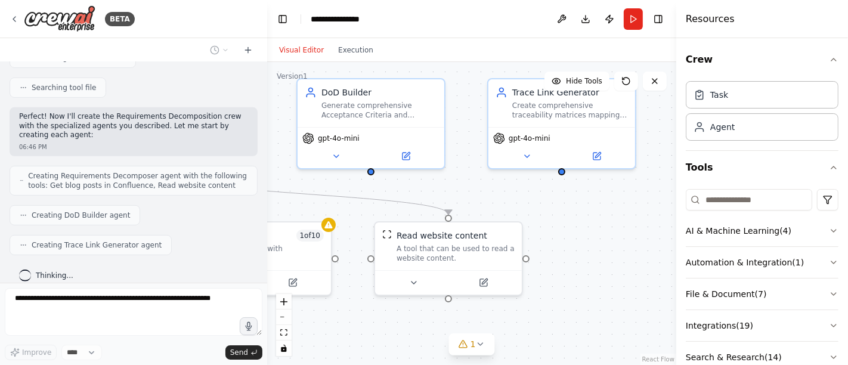
scroll to position [526, 0]
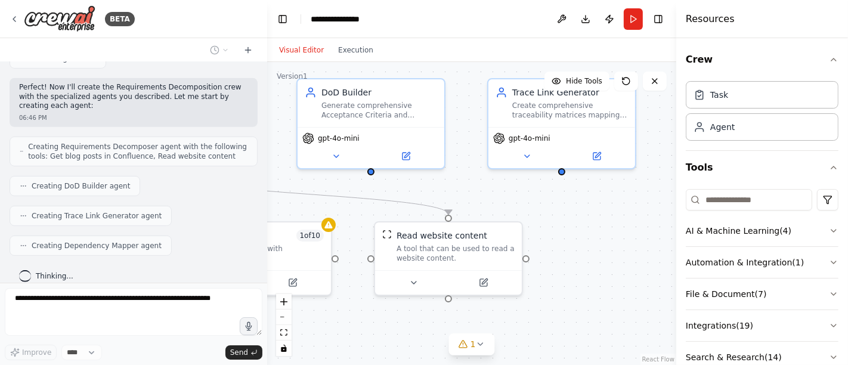
drag, startPoint x: 593, startPoint y: 330, endPoint x: 436, endPoint y: 338, distance: 156.5
click at [436, 338] on div ".deletable-edge-delete-btn { width: 20px; height: 20px; border: 0px solid #ffff…" at bounding box center [471, 213] width 409 height 303
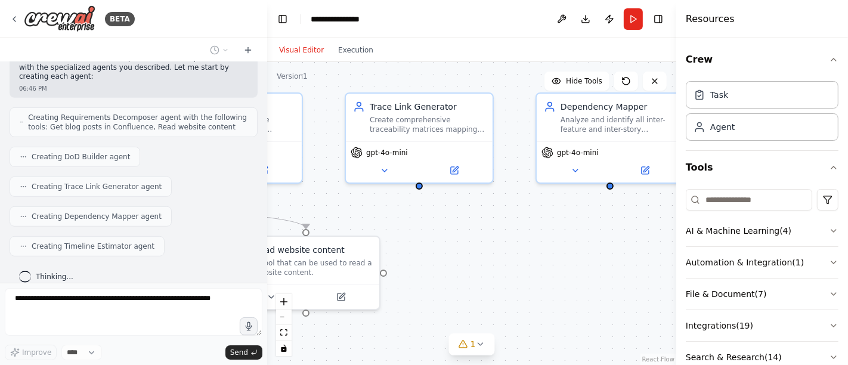
drag, startPoint x: 625, startPoint y: 269, endPoint x: 480, endPoint y: 285, distance: 145.9
click at [480, 285] on div ".deletable-edge-delete-btn { width: 20px; height: 20px; border: 0px solid #ffff…" at bounding box center [471, 213] width 409 height 303
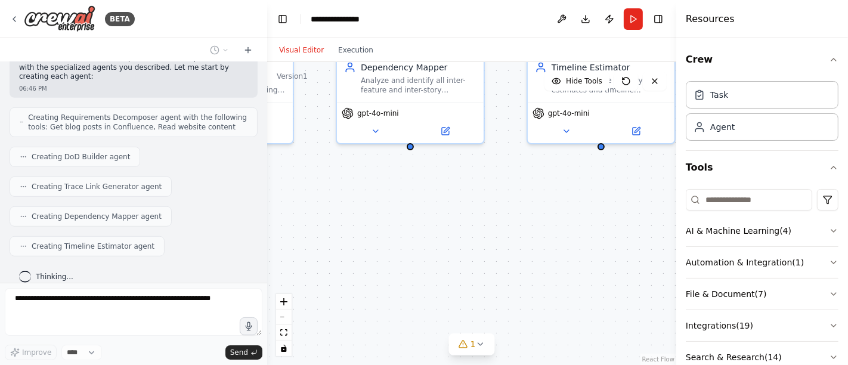
drag, startPoint x: 602, startPoint y: 286, endPoint x: 405, endPoint y: 245, distance: 201.7
click at [405, 245] on div ".deletable-edge-delete-btn { width: 20px; height: 20px; border: 0px solid #ffff…" at bounding box center [471, 213] width 409 height 303
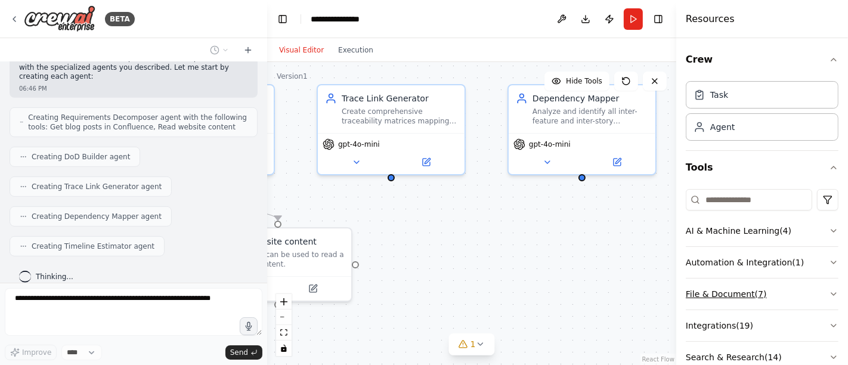
drag, startPoint x: 514, startPoint y: 267, endPoint x: 686, endPoint y: 298, distance: 174.6
click at [686, 298] on div "BETA Requirements Decomposition Agent (Bottom Section) Purpose: To break down d…" at bounding box center [424, 182] width 848 height 365
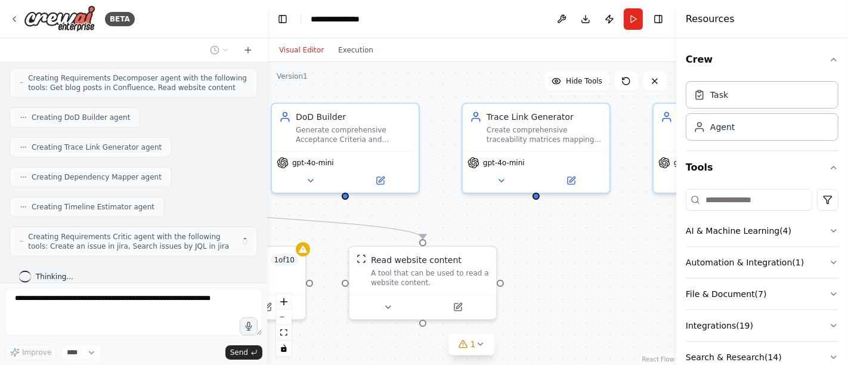
drag, startPoint x: 495, startPoint y: 269, endPoint x: 640, endPoint y: 288, distance: 146.2
click at [640, 288] on div ".deletable-edge-delete-btn { width: 20px; height: 20px; border: 0px solid #ffff…" at bounding box center [471, 213] width 409 height 303
drag, startPoint x: 552, startPoint y: 279, endPoint x: 578, endPoint y: 280, distance: 25.7
click at [578, 280] on div "Jira 2 of 12 Sync issues to Jira" at bounding box center [620, 264] width 147 height 38
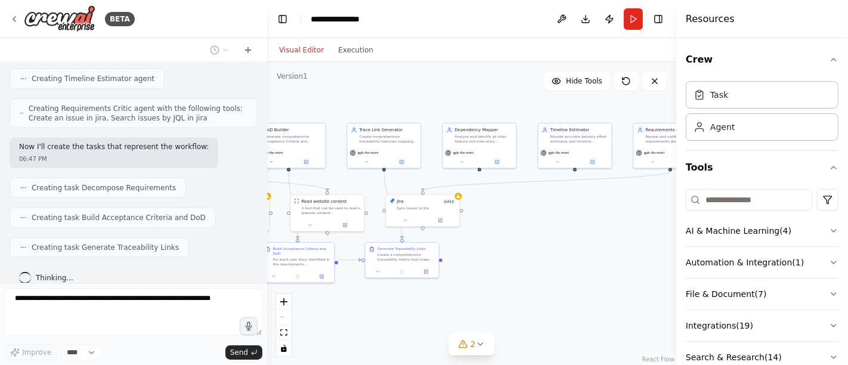
scroll to position [753, 0]
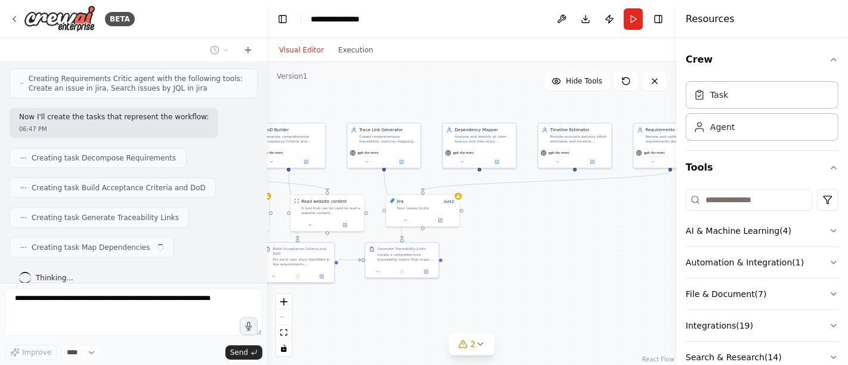
drag, startPoint x: 663, startPoint y: 298, endPoint x: 462, endPoint y: 245, distance: 208.0
click at [462, 245] on div ".deletable-edge-delete-btn { width: 20px; height: 20px; border: 0px solid #ffff…" at bounding box center [471, 213] width 409 height 303
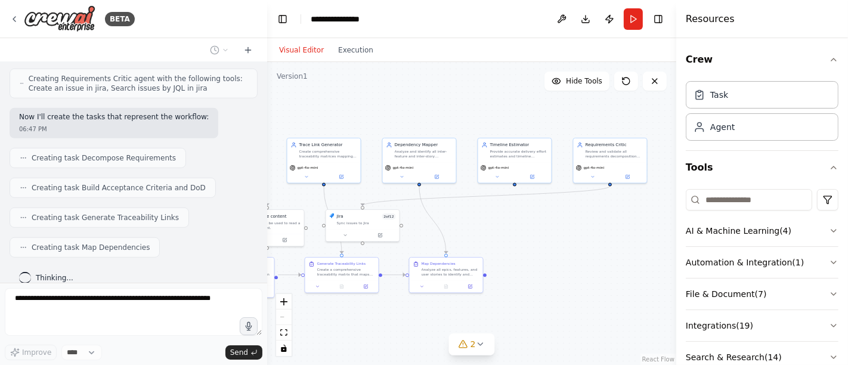
drag, startPoint x: 578, startPoint y: 248, endPoint x: 518, endPoint y: 263, distance: 61.5
click at [518, 263] on div ".deletable-edge-delete-btn { width: 20px; height: 20px; border: 0px solid #ffff…" at bounding box center [471, 213] width 409 height 303
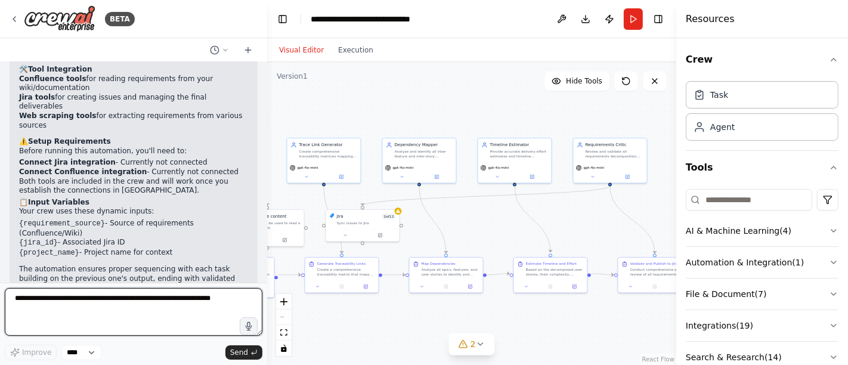
scroll to position [1463, 0]
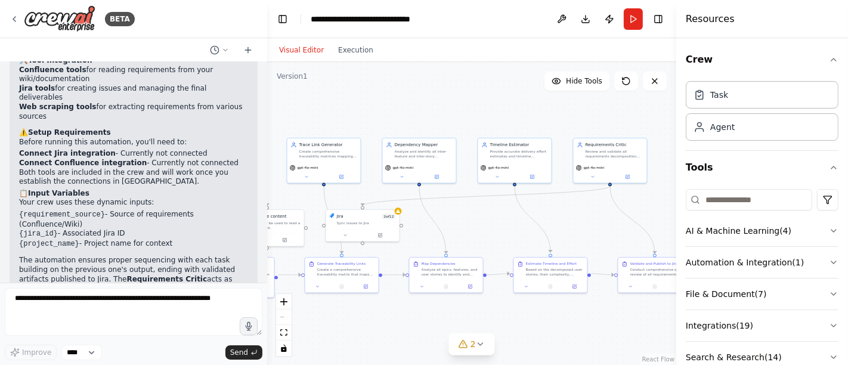
click at [492, 36] on header "**********" at bounding box center [471, 19] width 409 height 38
click at [588, 21] on button "Download" at bounding box center [585, 18] width 19 height 21
